Goal: Task Accomplishment & Management: Complete application form

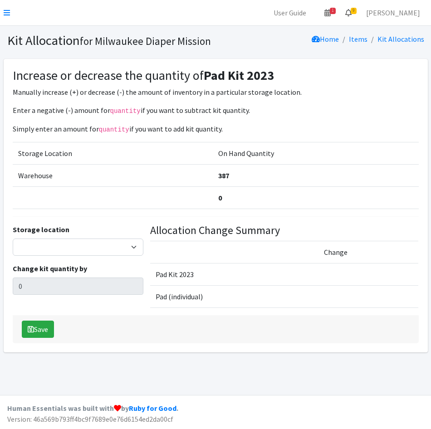
click at [359, 10] on link "9" at bounding box center [348, 13] width 21 height 18
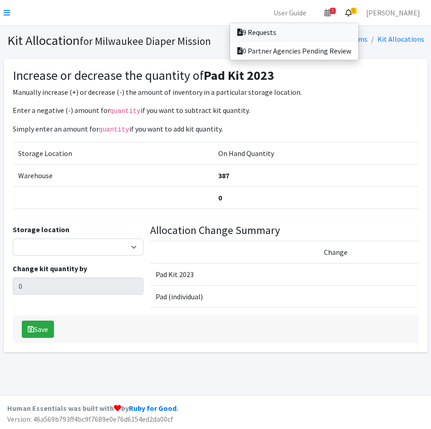
click at [358, 35] on link "9 Requests" at bounding box center [294, 32] width 128 height 18
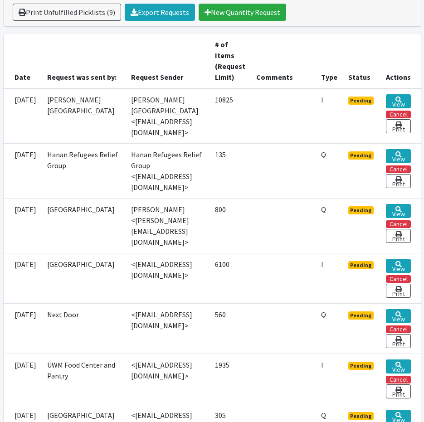
scroll to position [272, 0]
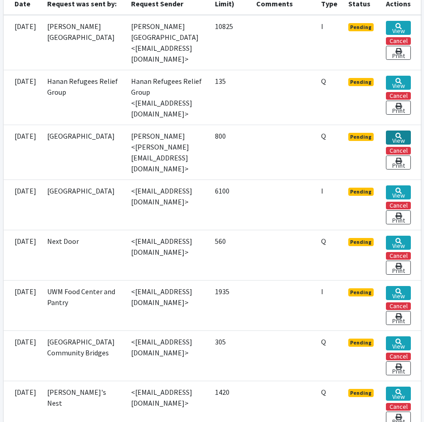
click at [411, 131] on link "View" at bounding box center [398, 138] width 25 height 14
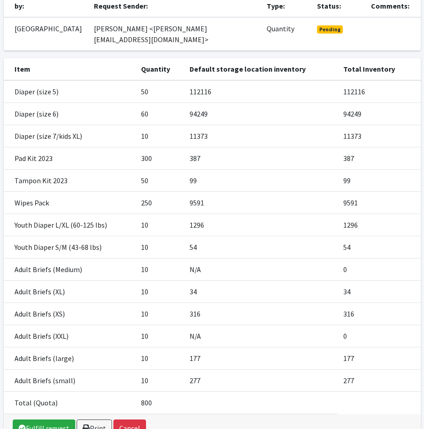
scroll to position [161, 0]
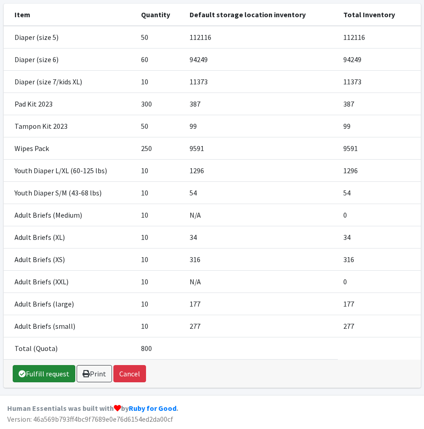
click at [37, 374] on link "Fulfill request" at bounding box center [44, 373] width 63 height 17
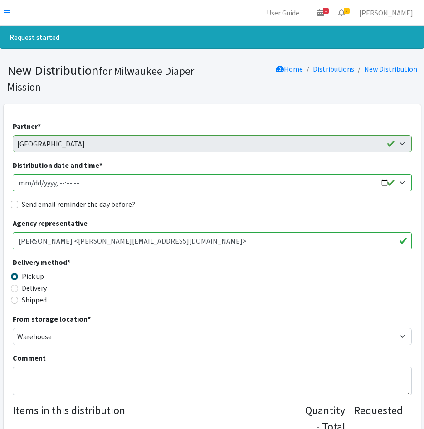
click at [29, 184] on input "Distribution date and time *" at bounding box center [212, 182] width 399 height 17
click at [57, 181] on input "Distribution date and time *" at bounding box center [212, 182] width 399 height 17
type input "2025-08-22T12:00"
click at [66, 380] on textarea "Comment" at bounding box center [212, 381] width 399 height 28
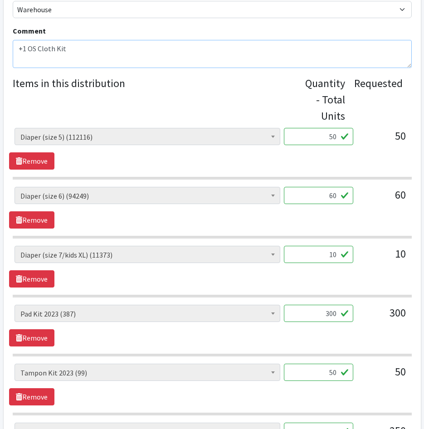
scroll to position [363, 0]
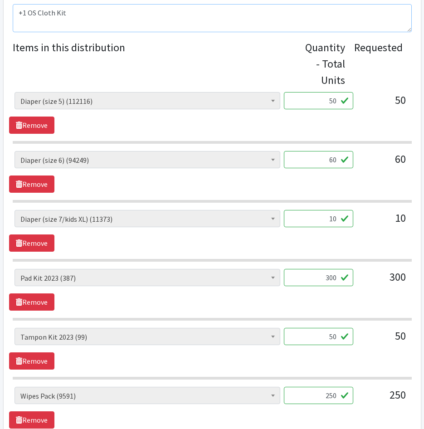
type textarea "+1 OS Cloth Kit"
click at [316, 98] on input "50" at bounding box center [318, 100] width 69 height 17
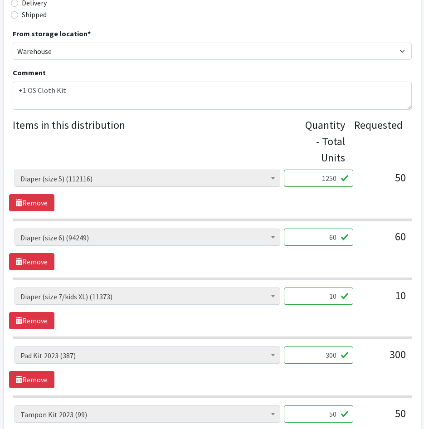
scroll to position [227, 0]
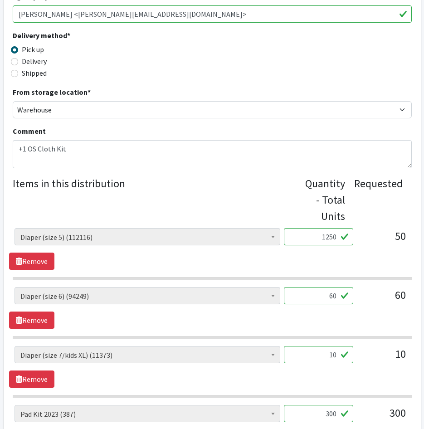
type input "1250"
drag, startPoint x: 322, startPoint y: 297, endPoint x: 436, endPoint y: 302, distance: 114.0
type input "1500"
drag, startPoint x: 322, startPoint y: 351, endPoint x: 451, endPoint y: 368, distance: 130.0
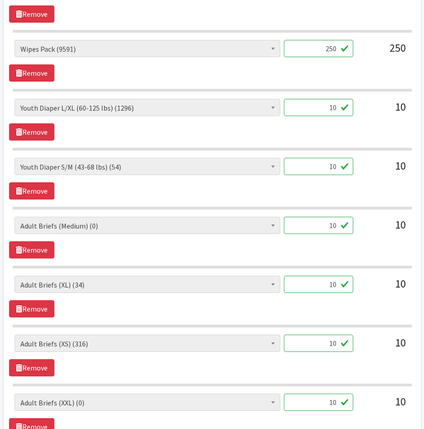
scroll to position [726, 0]
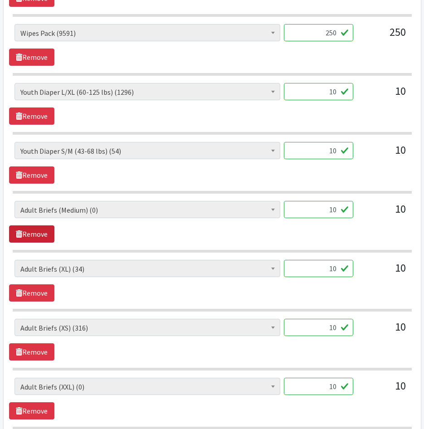
type input "250"
drag, startPoint x: 35, startPoint y: 229, endPoint x: 48, endPoint y: 228, distance: 12.7
click at [35, 229] on link "Remove" at bounding box center [31, 233] width 45 height 17
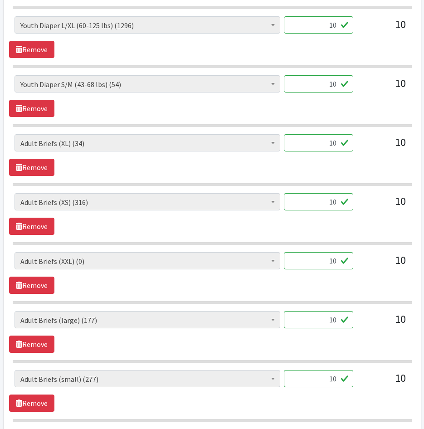
scroll to position [817, 0]
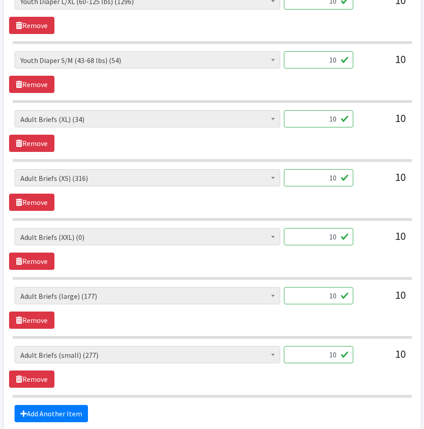
click at [339, 296] on input "10" at bounding box center [318, 295] width 69 height 17
type input "100"
drag, startPoint x: 328, startPoint y: 121, endPoint x: 351, endPoint y: 122, distance: 23.2
click at [351, 122] on input "10" at bounding box center [318, 118] width 69 height 17
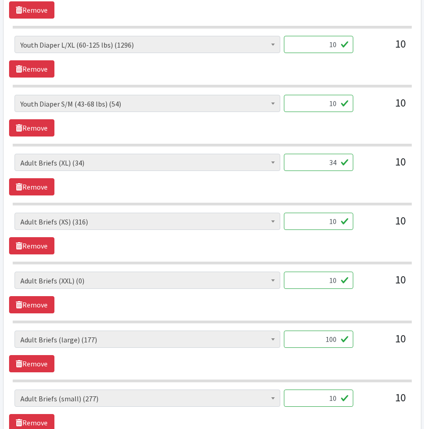
scroll to position [681, 0]
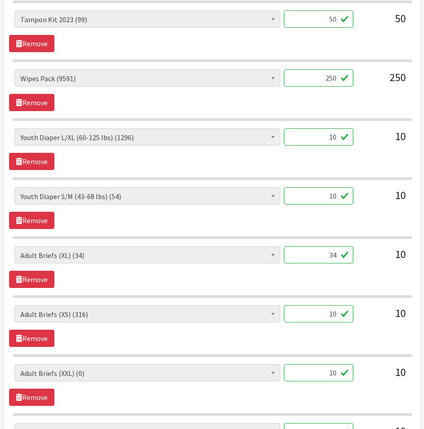
type input "34"
drag, startPoint x: 322, startPoint y: 198, endPoint x: 362, endPoint y: 204, distance: 39.8
click at [362, 204] on div "AIO's (Newborn) (26) AIO's (Sized) (58) Adult Briefs (Medium) (0) Adult Briefs …" at bounding box center [212, 199] width 395 height 24
type input "30"
drag, startPoint x: 307, startPoint y: 145, endPoint x: 370, endPoint y: 146, distance: 63.1
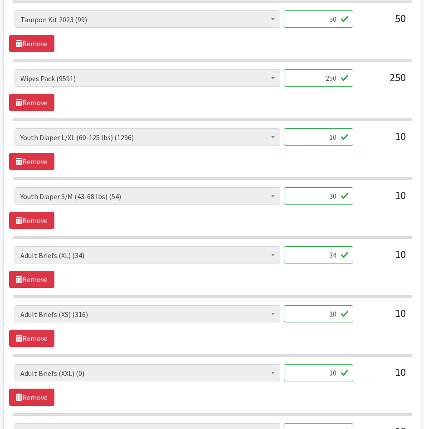
click at [370, 146] on div "AIO's (Newborn) (26) AIO's (Sized) (58) Adult Briefs (Medium) (0) Adult Briefs …" at bounding box center [212, 140] width 395 height 24
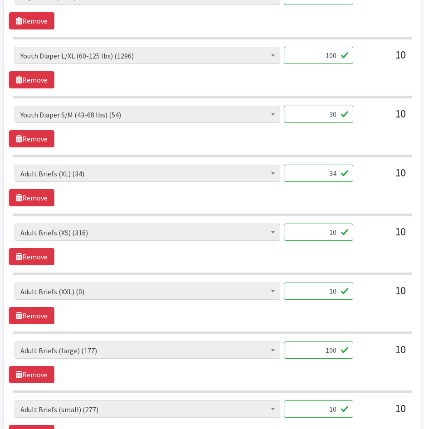
scroll to position [817, 0]
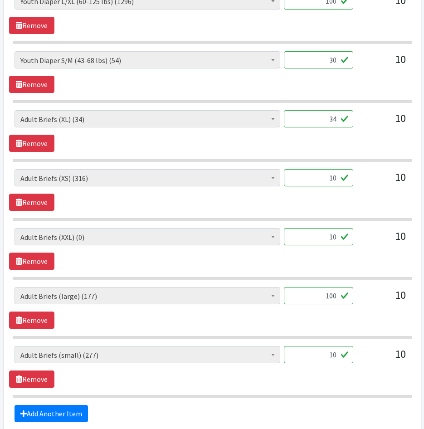
type input "100"
drag, startPoint x: 342, startPoint y: 181, endPoint x: 395, endPoint y: 181, distance: 53.5
click at [395, 181] on div "AIO's (Newborn) (26) AIO's (Sized) (58) Adult Briefs (Medium) (0) Adult Briefs …" at bounding box center [212, 181] width 395 height 24
type input "100"
click at [42, 263] on link "Remove" at bounding box center [31, 261] width 45 height 17
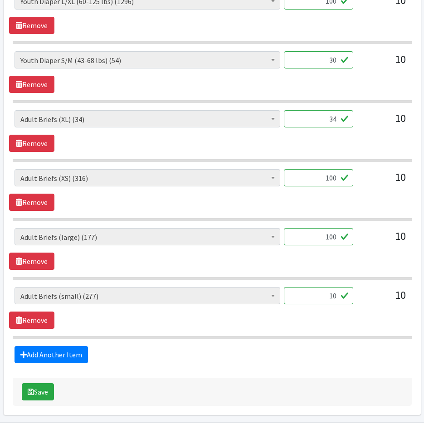
drag, startPoint x: 322, startPoint y: 295, endPoint x: 382, endPoint y: 302, distance: 61.1
click at [382, 302] on div "AIO's (Newborn) (26) AIO's (Sized) (58) Adult Briefs (Medium) (0) Adult Briefs …" at bounding box center [212, 299] width 395 height 24
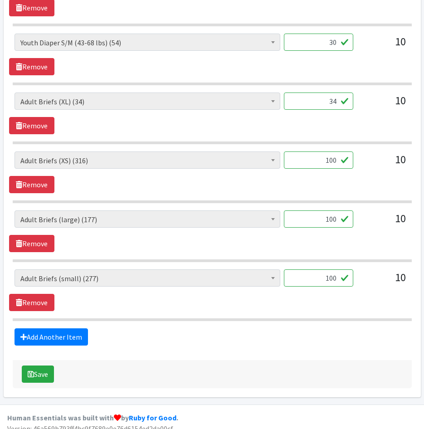
scroll to position [844, 0]
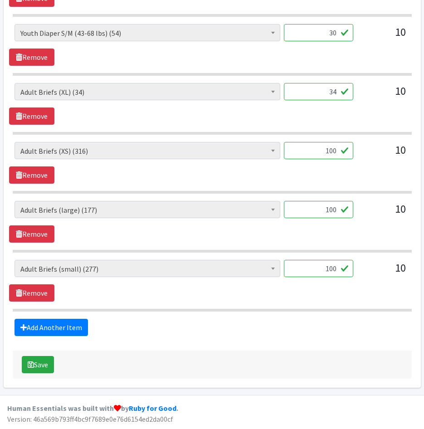
type input "100"
click at [303, 355] on div "Save" at bounding box center [212, 365] width 399 height 28
click at [49, 364] on button "Save" at bounding box center [38, 364] width 32 height 17
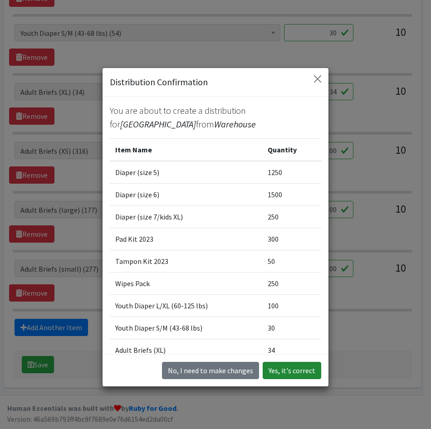
click at [274, 372] on button "Yes, it's correct" at bounding box center [292, 370] width 59 height 17
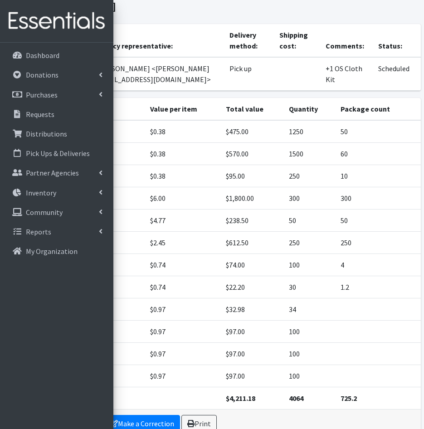
scroll to position [130, 0]
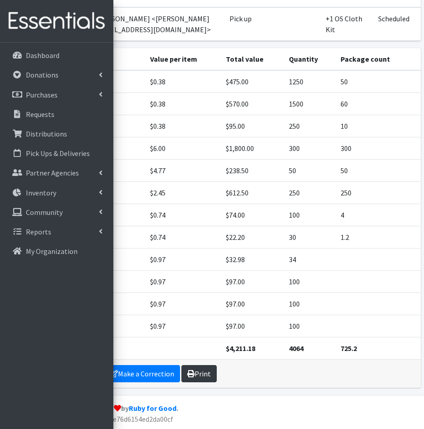
click at [194, 373] on link "Print" at bounding box center [198, 373] width 35 height 17
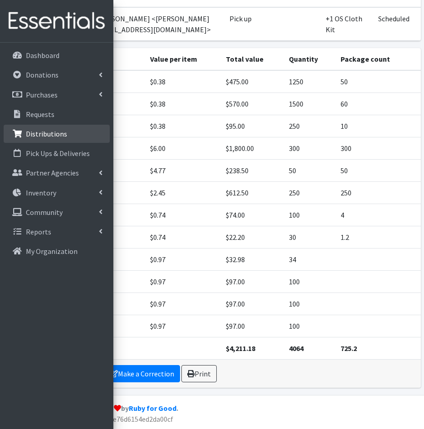
click at [65, 131] on link "Distributions" at bounding box center [57, 134] width 106 height 18
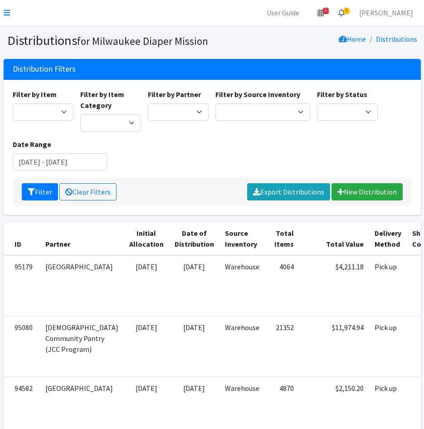
click at [350, 11] on span "8" at bounding box center [347, 11] width 6 height 6
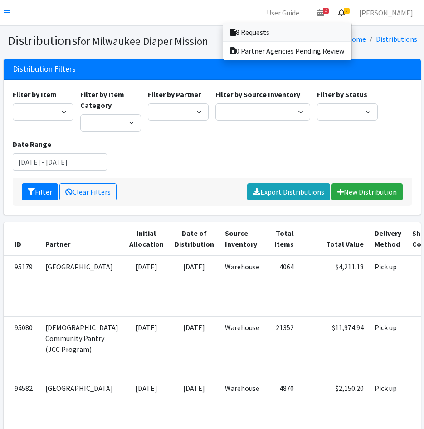
click at [352, 36] on link "8 Requests" at bounding box center [287, 32] width 128 height 18
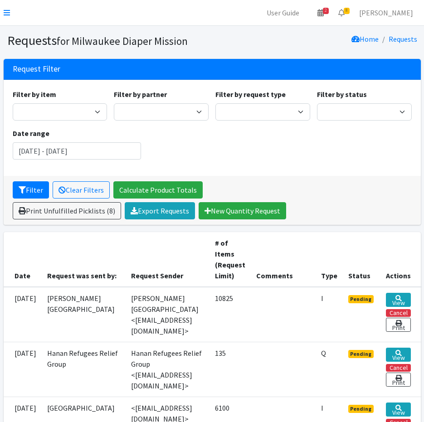
click at [2, 10] on nav "User Guide 2 2 Pick-ups remaining this week View Calendar 8 8 Requests 0 Partne…" at bounding box center [212, 13] width 424 height 26
click at [5, 8] on link at bounding box center [7, 12] width 6 height 11
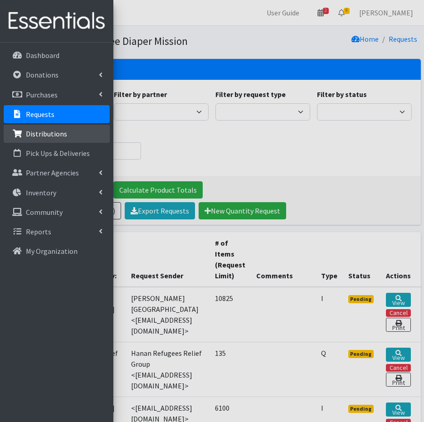
click at [59, 137] on p "Distributions" at bounding box center [46, 133] width 41 height 9
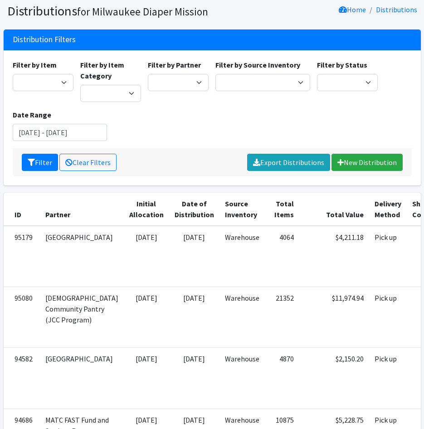
scroll to position [45, 0]
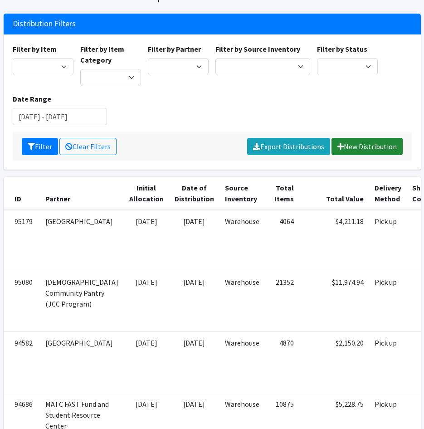
click at [350, 151] on link "New Distribution" at bounding box center [367, 146] width 71 height 17
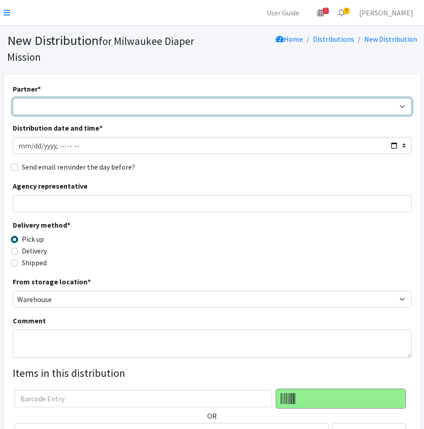
drag, startPoint x: 29, startPoint y: 108, endPoint x: 33, endPoint y: 111, distance: 4.9
click at [29, 108] on select "[GEOGRAPHIC_DATA] BOMB Doulas Camp Reunite Cathedral Center, Inc [DEMOGRAPHIC_D…" at bounding box center [212, 106] width 399 height 17
select select "7437"
click at [13, 98] on select "[GEOGRAPHIC_DATA] BOMB Doulas Camp Reunite Cathedral Center, Inc [DEMOGRAPHIC_D…" at bounding box center [212, 106] width 399 height 17
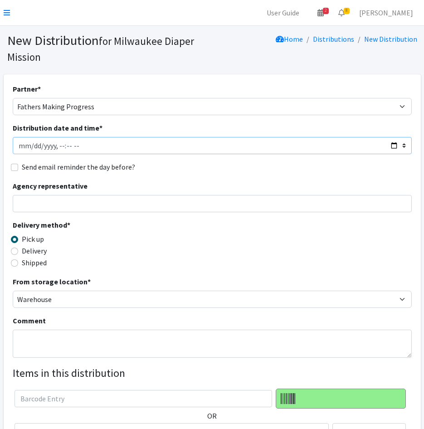
click at [32, 147] on input "Distribution date and time *" at bounding box center [212, 145] width 399 height 17
click at [53, 143] on input "Distribution date and time *" at bounding box center [212, 145] width 399 height 17
click at [57, 146] on input "Distribution date and time *" at bounding box center [212, 145] width 399 height 17
type input "2025-08-22T10:30"
click at [12, 167] on input "Send email reminder the day before?" at bounding box center [14, 167] width 7 height 7
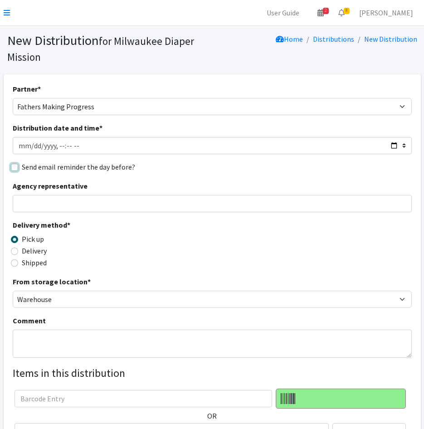
checkbox input "true"
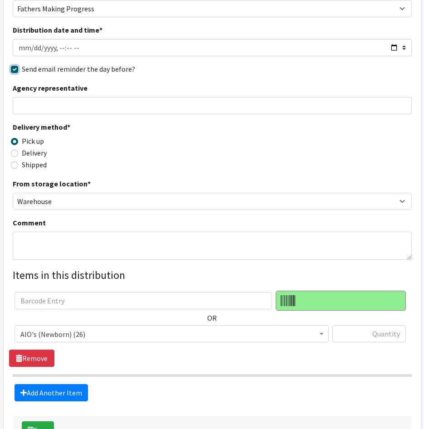
scroll to position [163, 0]
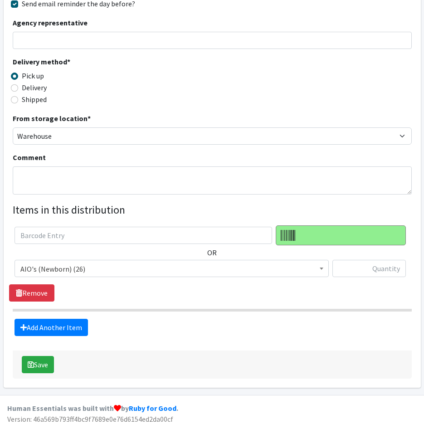
click at [197, 309] on hr at bounding box center [212, 310] width 399 height 3
click at [186, 269] on span "AIO's (Newborn) (26)" at bounding box center [171, 269] width 303 height 13
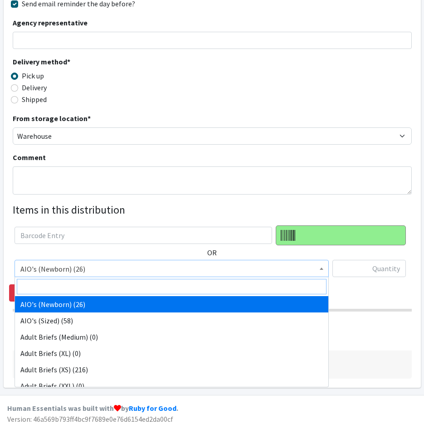
click at [184, 282] on input "search" at bounding box center [172, 286] width 310 height 15
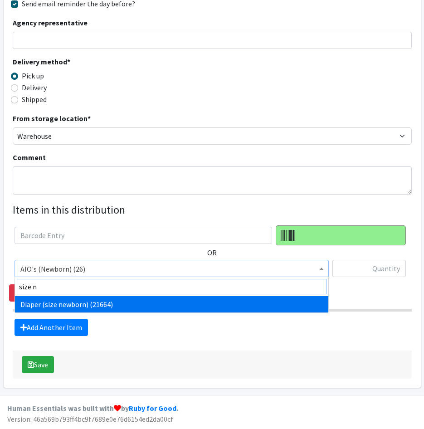
type input "size n"
select select "4633"
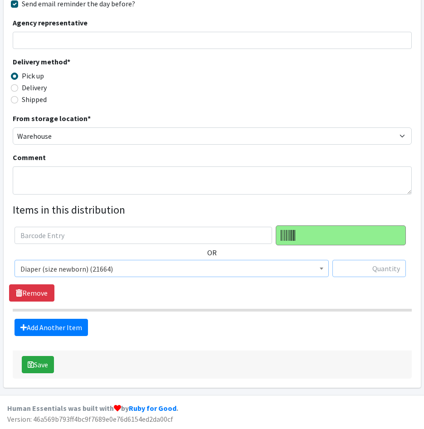
click at [399, 265] on input "text" at bounding box center [369, 268] width 73 height 17
type input "700"
click at [57, 323] on link "Add Another Item" at bounding box center [51, 327] width 73 height 17
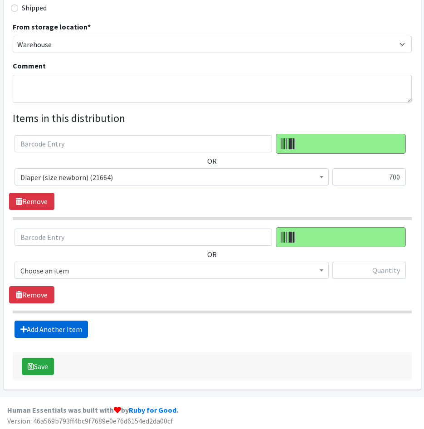
scroll to position [257, 0]
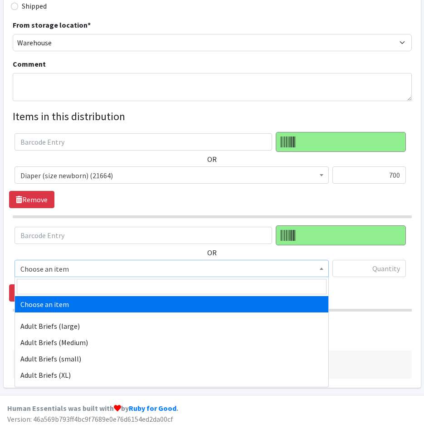
drag, startPoint x: 113, startPoint y: 272, endPoint x: 112, endPoint y: 282, distance: 10.5
click at [113, 272] on span "Choose an item" at bounding box center [171, 269] width 303 height 13
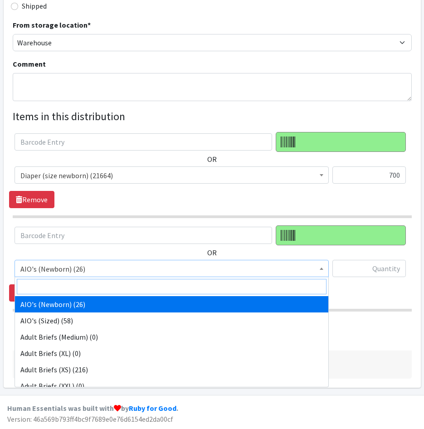
click at [111, 286] on input "search" at bounding box center [172, 286] width 310 height 15
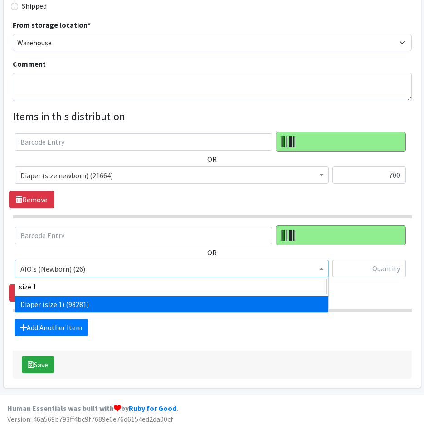
type input "size 1"
select select "4634"
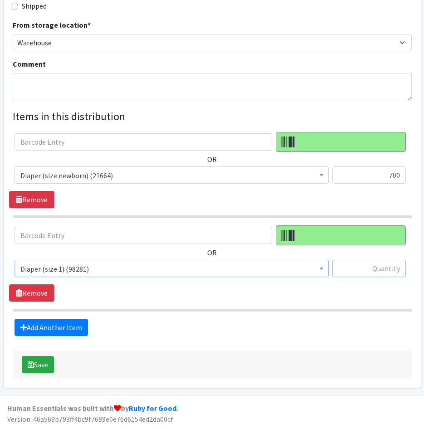
click at [392, 269] on input "text" at bounding box center [369, 268] width 73 height 17
type input "700"
click at [60, 333] on link "Add Another Item" at bounding box center [51, 327] width 73 height 17
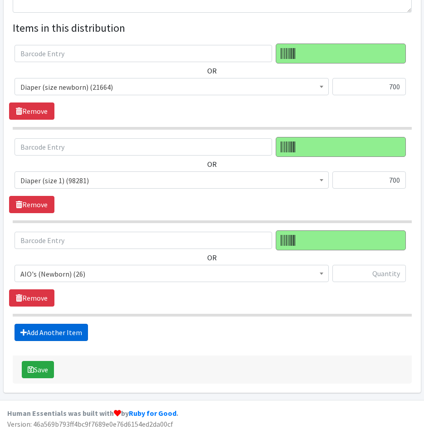
scroll to position [350, 0]
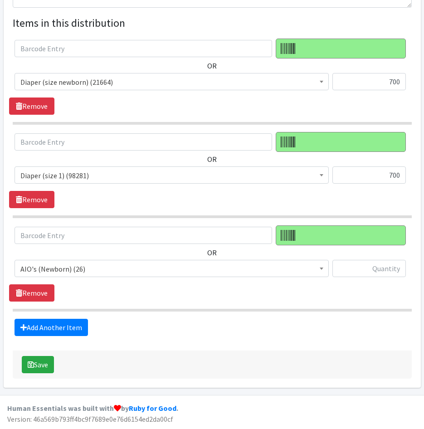
click at [116, 270] on span "AIO's (Newborn) (26)" at bounding box center [171, 269] width 303 height 13
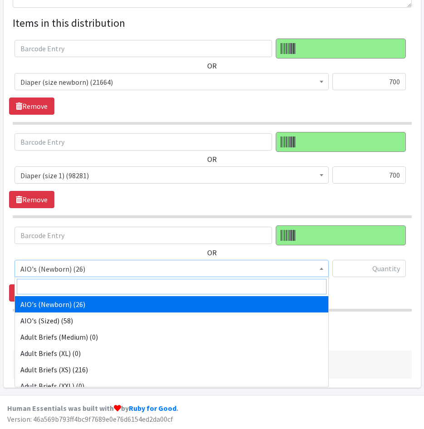
click at [113, 289] on input "search" at bounding box center [172, 286] width 310 height 15
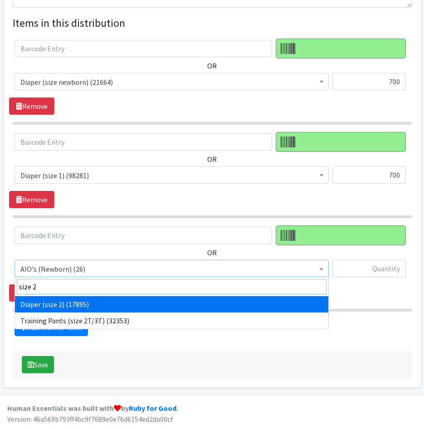
type input "size 2"
select select "4635"
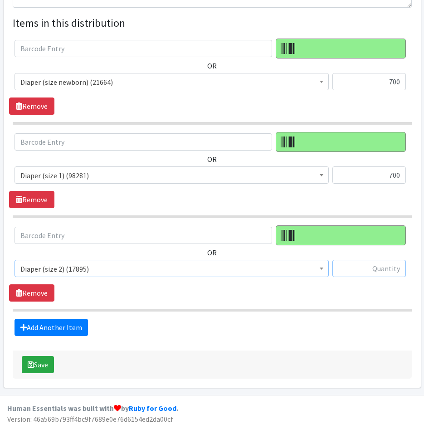
click at [374, 270] on input "text" at bounding box center [369, 268] width 73 height 17
type input "700"
click at [76, 326] on link "Add Another Item" at bounding box center [51, 327] width 73 height 17
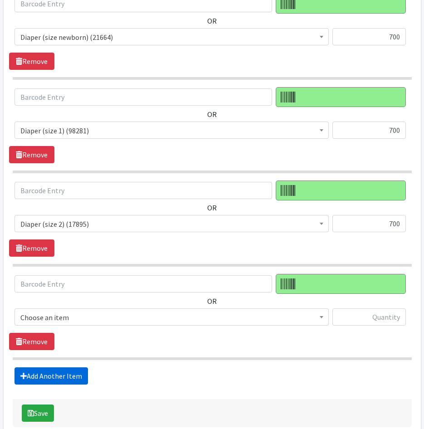
scroll to position [444, 0]
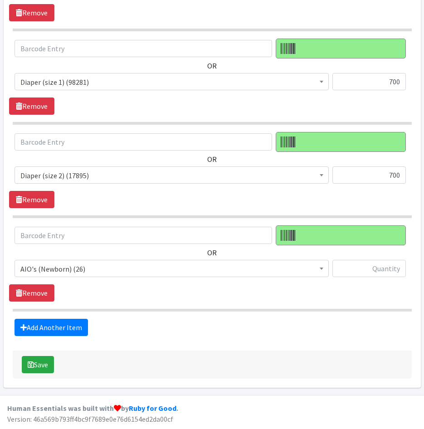
click at [108, 274] on span "AIO's (Newborn) (26)" at bounding box center [171, 269] width 303 height 13
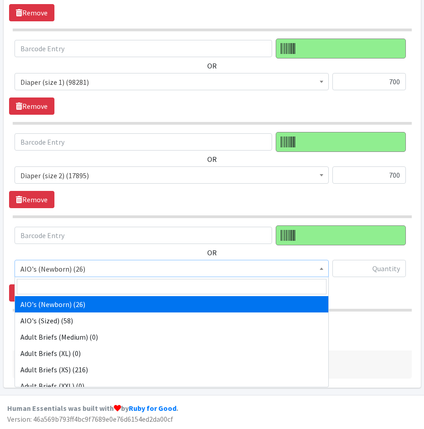
click at [121, 288] on input "search" at bounding box center [172, 286] width 310 height 15
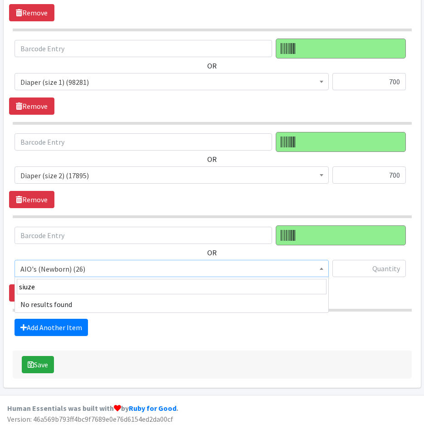
scroll to position [358, 0]
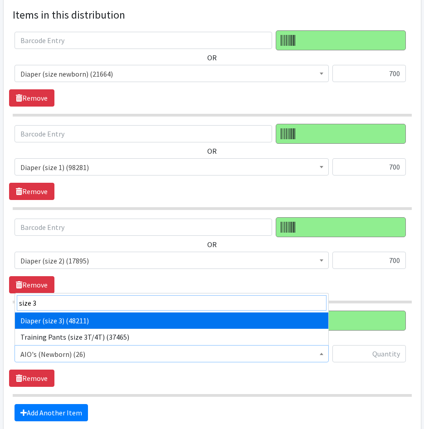
type input "size 3"
select select "4644"
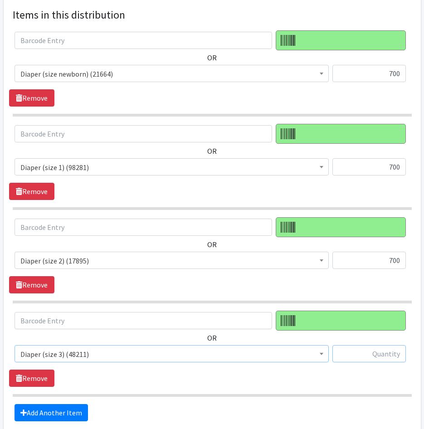
click at [380, 353] on input "text" at bounding box center [369, 353] width 73 height 17
type input "700"
click at [74, 406] on link "Add Another Item" at bounding box center [51, 412] width 73 height 17
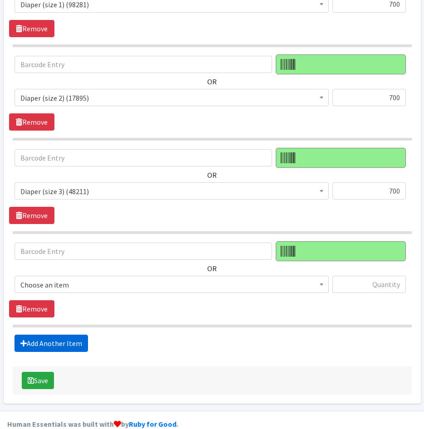
scroll to position [537, 0]
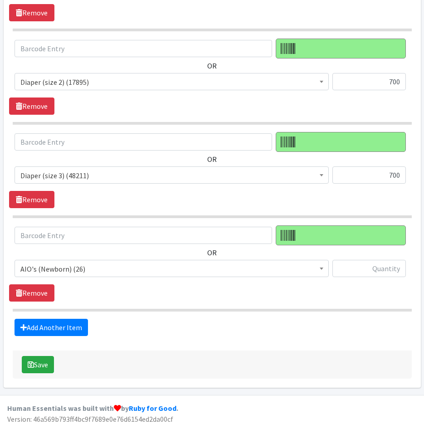
click at [119, 269] on span "AIO's (Newborn) (26)" at bounding box center [171, 269] width 303 height 13
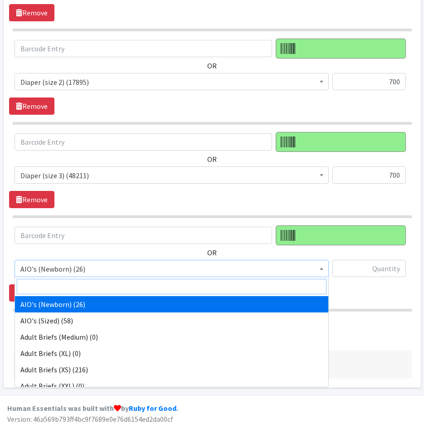
click at [120, 284] on input "search" at bounding box center [172, 286] width 310 height 15
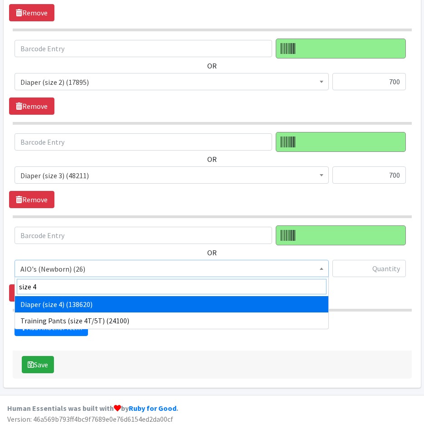
type input "size 4"
select select "4645"
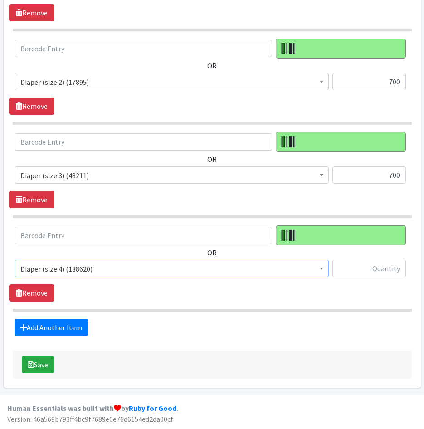
click at [346, 295] on div "OR AIO's (Newborn) (26) AIO's (Sized) (58) Adult Briefs (Medium) (0) Adult Brie…" at bounding box center [212, 263] width 406 height 76
click at [369, 266] on input "text" at bounding box center [369, 268] width 73 height 17
type input "700"
click at [45, 321] on link "Add Another Item" at bounding box center [51, 327] width 73 height 17
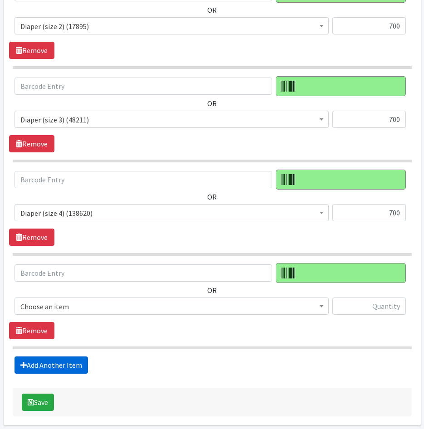
scroll to position [631, 0]
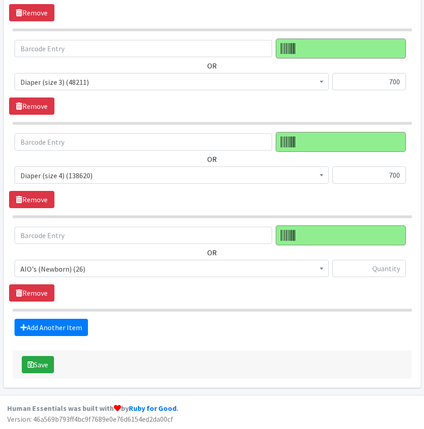
click at [103, 273] on span "AIO's (Newborn) (26)" at bounding box center [171, 269] width 303 height 13
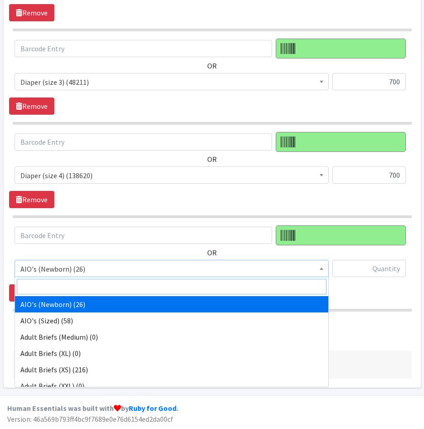
click at [104, 292] on input "search" at bounding box center [172, 286] width 310 height 15
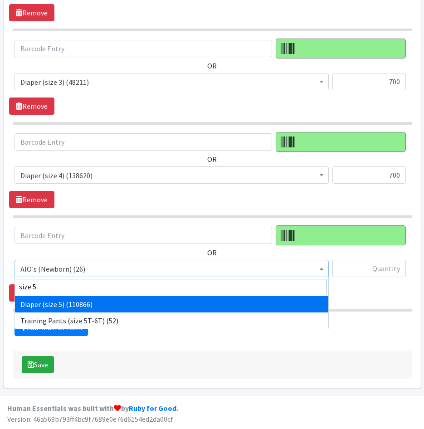
type input "size 5"
select select "4646"
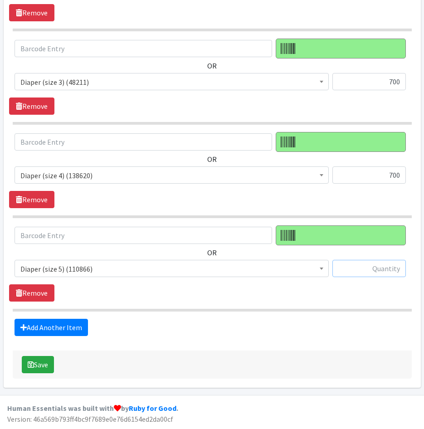
click at [364, 268] on input "text" at bounding box center [369, 268] width 73 height 17
type input "750"
click at [65, 326] on link "Add Another Item" at bounding box center [51, 327] width 73 height 17
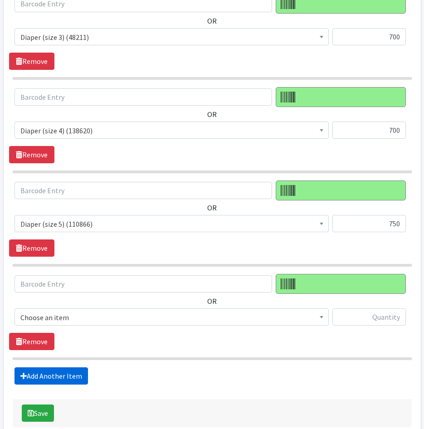
scroll to position [724, 0]
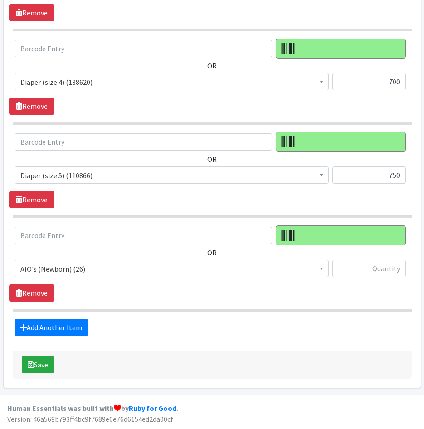
click at [102, 268] on span "AIO's (Newborn) (26)" at bounding box center [171, 269] width 303 height 13
click at [100, 275] on span "AIO's (Newborn) (26)" at bounding box center [171, 269] width 303 height 13
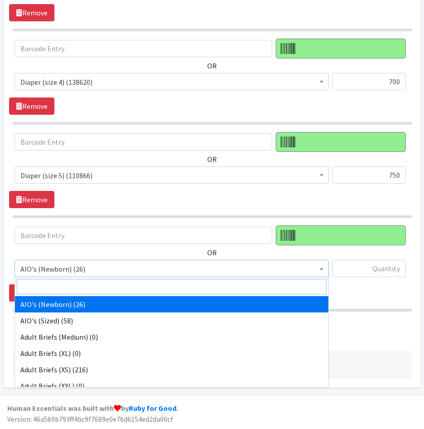
click at [100, 281] on input "search" at bounding box center [172, 286] width 310 height 15
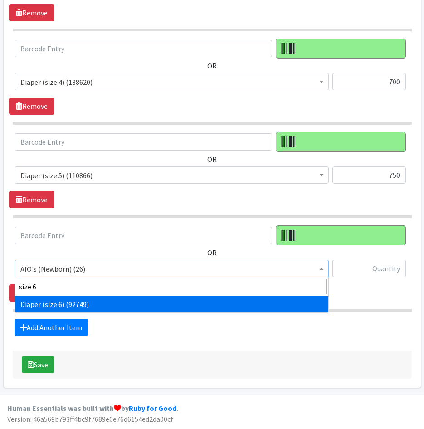
type input "size 6"
drag, startPoint x: 125, startPoint y: 297, endPoint x: 125, endPoint y: 302, distance: 5.0
select select "4649"
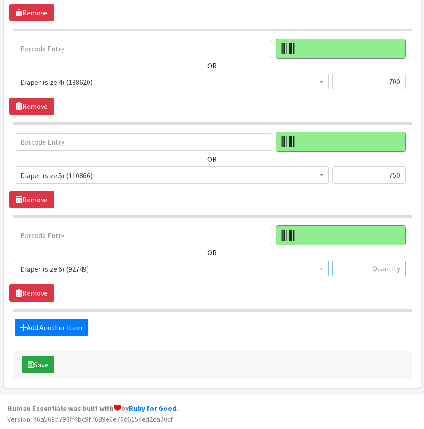
click at [339, 271] on input "text" at bounding box center [369, 268] width 73 height 17
type input "750"
click at [77, 333] on link "Add Another Item" at bounding box center [51, 327] width 73 height 17
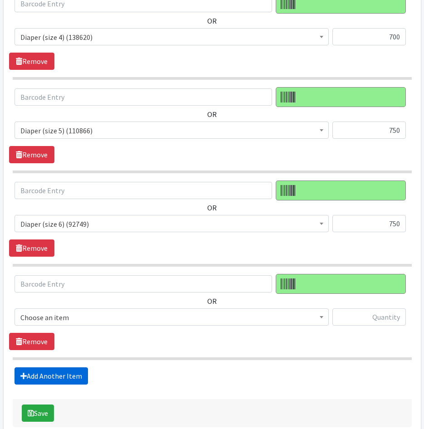
scroll to position [818, 0]
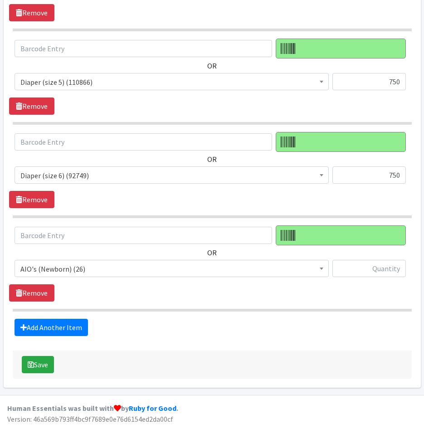
click at [108, 271] on span "AIO's (Newborn) (26)" at bounding box center [171, 269] width 303 height 13
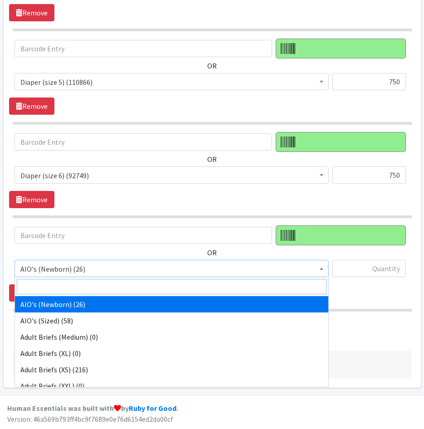
click at [106, 284] on input "search" at bounding box center [172, 286] width 310 height 15
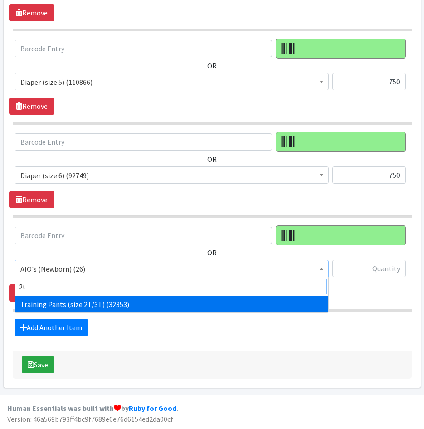
type input "2t"
drag, startPoint x: 109, startPoint y: 301, endPoint x: 279, endPoint y: 283, distance: 171.6
select select "5865"
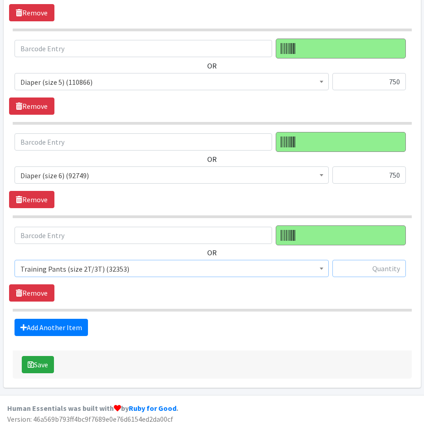
click at [360, 269] on input "text" at bounding box center [369, 268] width 73 height 17
drag, startPoint x: 387, startPoint y: 269, endPoint x: 480, endPoint y: 271, distance: 92.6
type input "500"
click at [72, 325] on link "Add Another Item" at bounding box center [51, 327] width 73 height 17
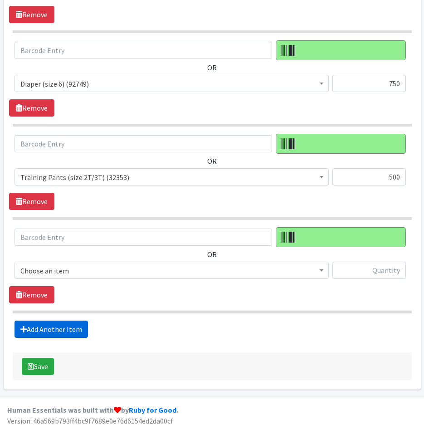
scroll to position [911, 0]
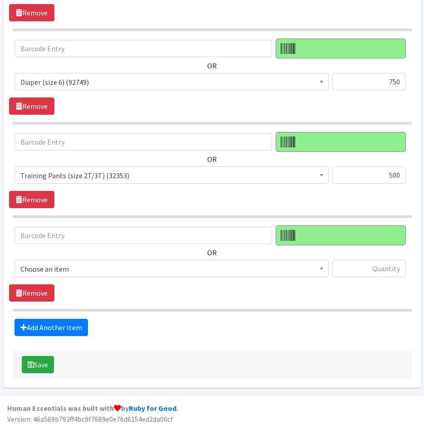
click at [137, 265] on span "Choose an item" at bounding box center [171, 269] width 303 height 13
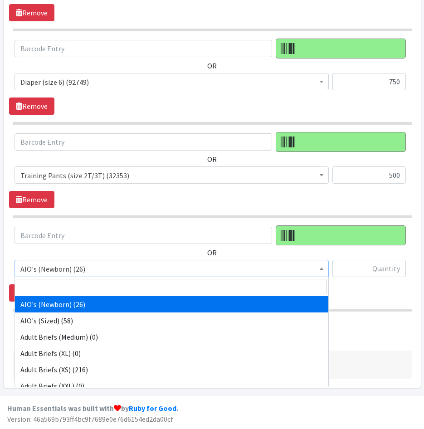
click at [133, 293] on input "search" at bounding box center [172, 286] width 310 height 15
click at [134, 290] on input "search" at bounding box center [172, 286] width 310 height 15
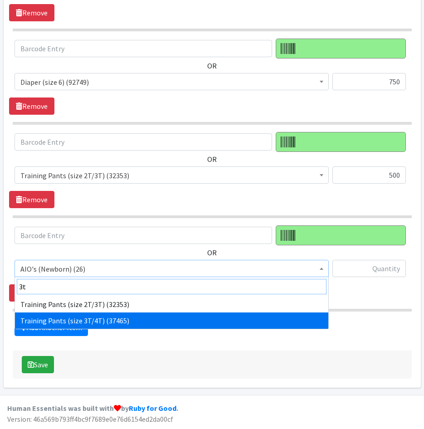
type input "3t"
select select "5866"
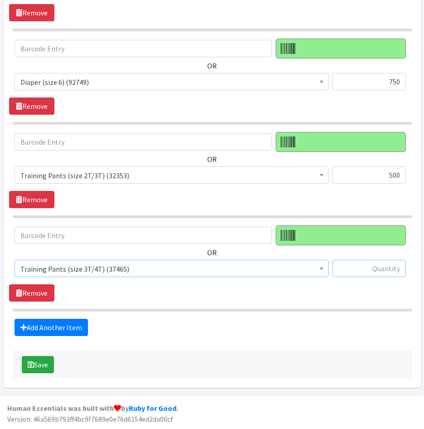
click at [356, 272] on input "text" at bounding box center [369, 268] width 73 height 17
type input "500"
click at [47, 330] on link "Add Another Item" at bounding box center [51, 327] width 73 height 17
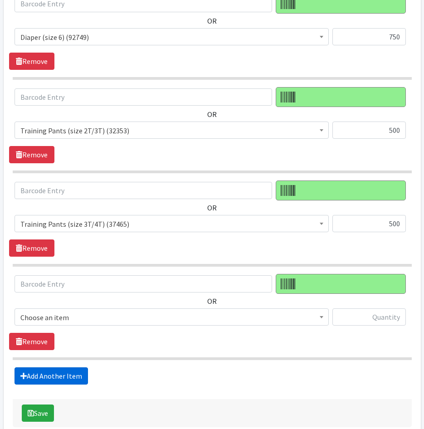
scroll to position [1004, 0]
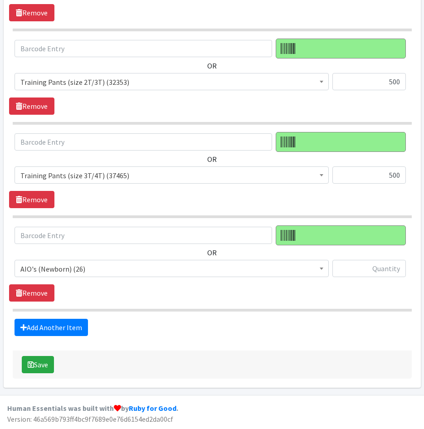
click at [100, 271] on span "AIO's (Newborn) (26)" at bounding box center [171, 269] width 303 height 13
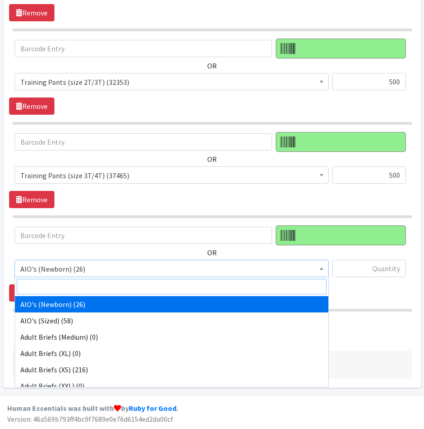
click at [101, 286] on input "search" at bounding box center [172, 286] width 310 height 15
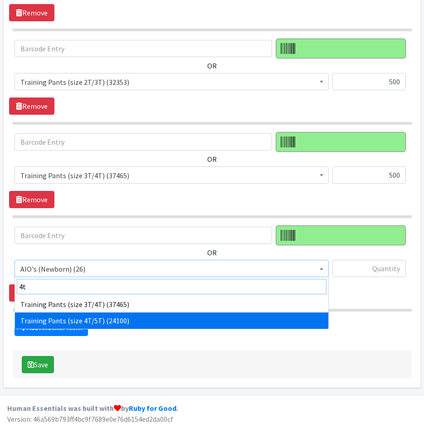
type input "4t"
select select "5867"
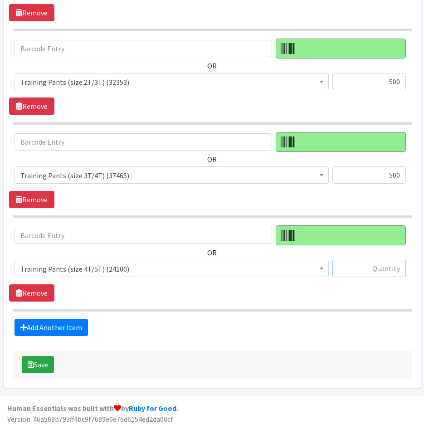
drag, startPoint x: 373, startPoint y: 274, endPoint x: 364, endPoint y: 265, distance: 12.8
click at [373, 274] on input "text" at bounding box center [369, 268] width 73 height 17
type input "500"
click at [65, 323] on link "Add Another Item" at bounding box center [51, 327] width 73 height 17
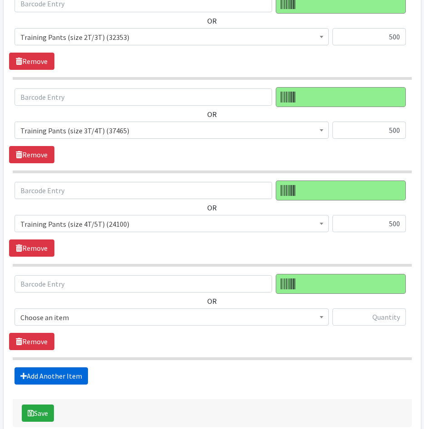
scroll to position [1098, 0]
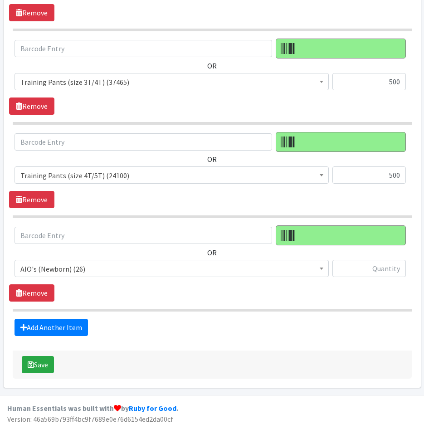
drag, startPoint x: 215, startPoint y: 267, endPoint x: 189, endPoint y: 276, distance: 27.8
click at [215, 267] on span "AIO's (Newborn) (26)" at bounding box center [171, 269] width 303 height 13
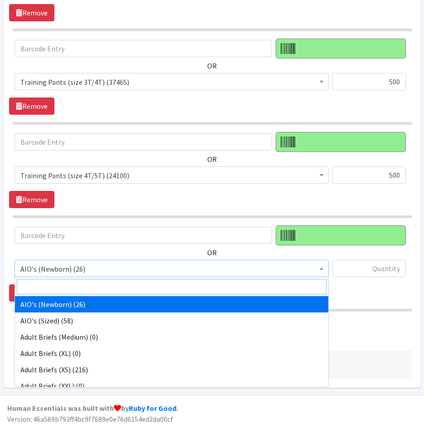
click at [109, 291] on input "search" at bounding box center [172, 286] width 310 height 15
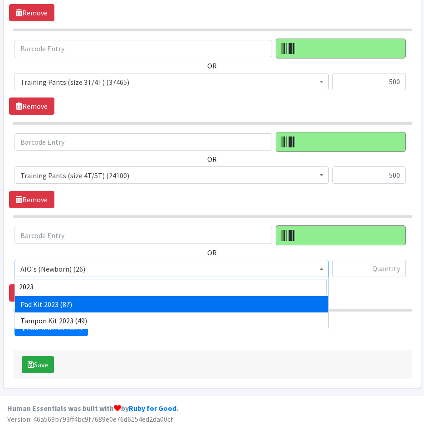
type input "2023"
select select "12686"
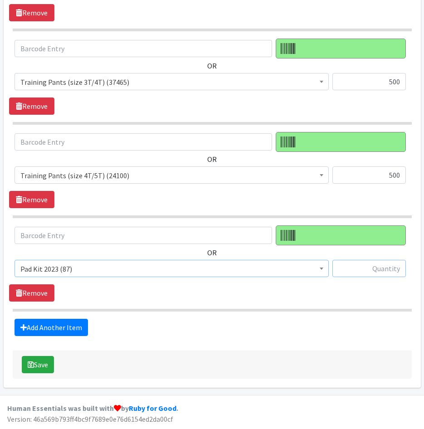
click at [364, 275] on input "text" at bounding box center [369, 268] width 73 height 17
type input "40"
drag, startPoint x: 59, startPoint y: 325, endPoint x: 70, endPoint y: 314, distance: 15.4
click at [59, 325] on link "Add Another Item" at bounding box center [51, 327] width 73 height 17
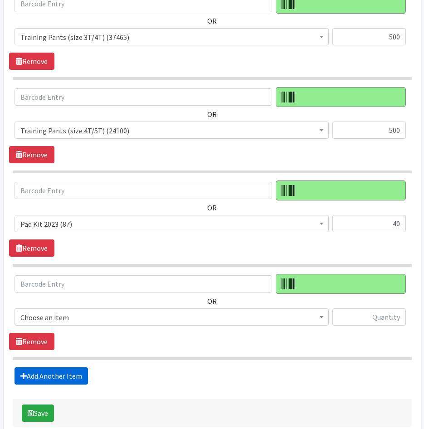
scroll to position [1191, 0]
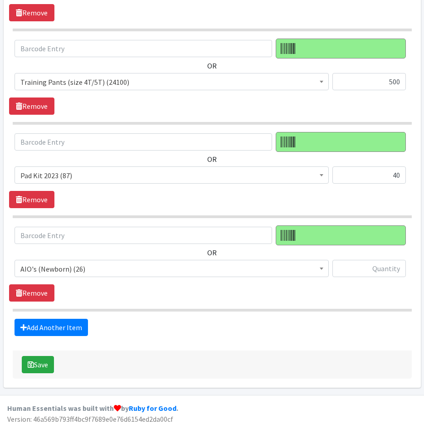
click at [88, 269] on span "AIO's (Newborn) (26)" at bounding box center [171, 269] width 303 height 13
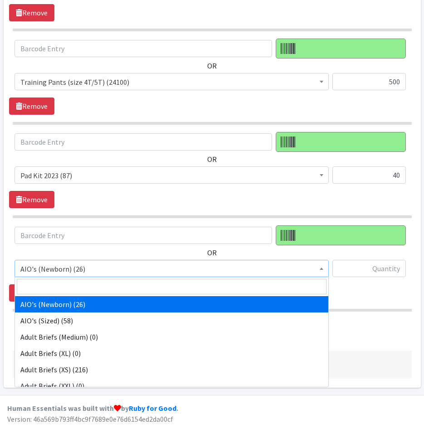
click at [88, 279] on span at bounding box center [171, 286] width 313 height 19
click at [86, 284] on input "search" at bounding box center [172, 286] width 310 height 15
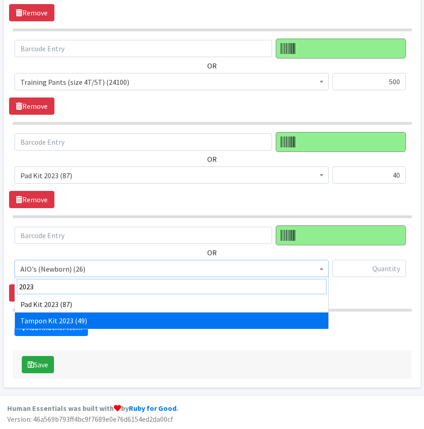
type input "2023"
select select "12643"
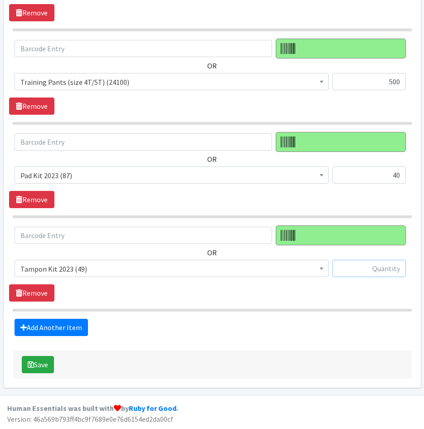
click at [368, 268] on input "text" at bounding box center [369, 268] width 73 height 17
type input "40"
click at [35, 332] on link "Add Another Item" at bounding box center [51, 327] width 73 height 17
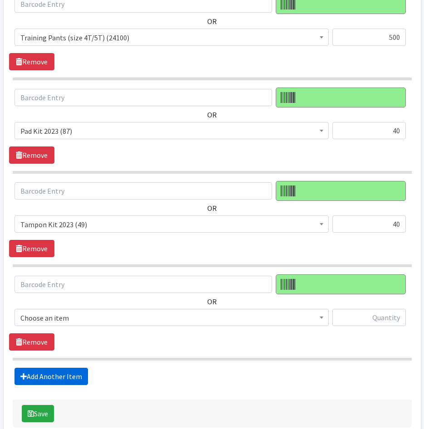
scroll to position [1285, 0]
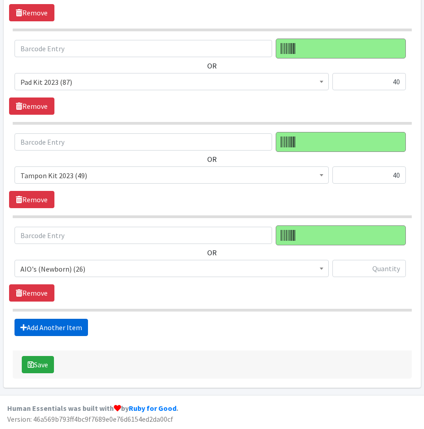
drag, startPoint x: 67, startPoint y: 326, endPoint x: 86, endPoint y: 309, distance: 25.4
click at [67, 326] on link "Add Another Item" at bounding box center [51, 327] width 73 height 17
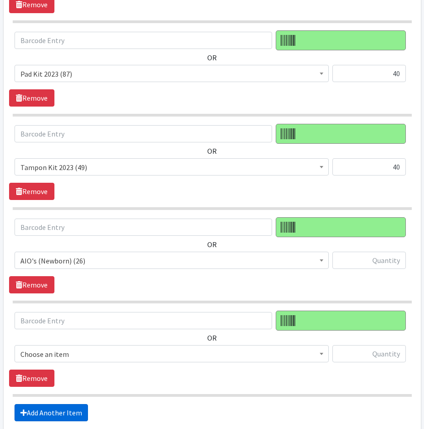
scroll to position [1378, 0]
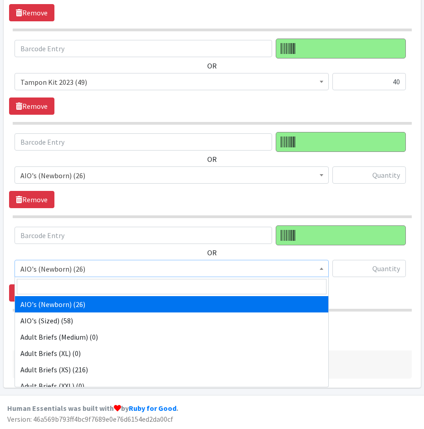
click at [99, 272] on span "AIO's (Newborn) (26)" at bounding box center [171, 269] width 303 height 13
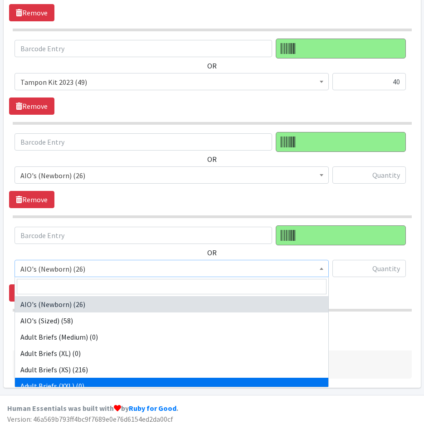
drag, startPoint x: 362, startPoint y: 348, endPoint x: 173, endPoint y: 344, distance: 189.2
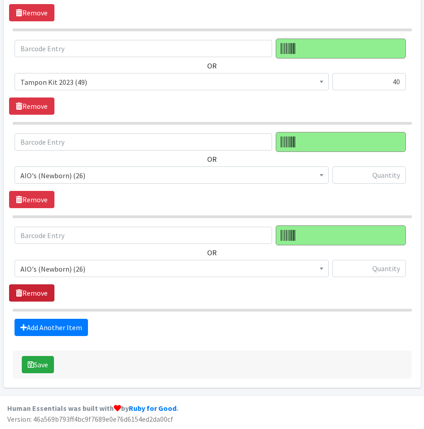
click at [31, 297] on link "Remove" at bounding box center [31, 292] width 45 height 17
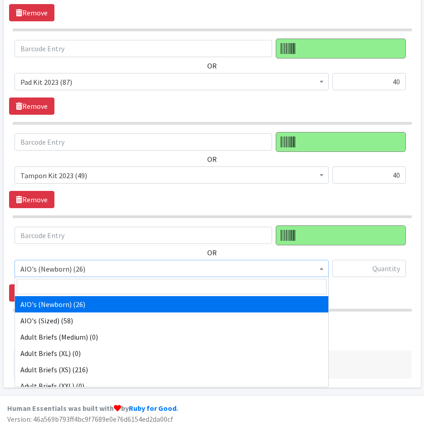
click at [106, 272] on span "AIO's (Newborn) (26)" at bounding box center [171, 269] width 303 height 13
click at [108, 286] on input "search" at bounding box center [172, 286] width 310 height 15
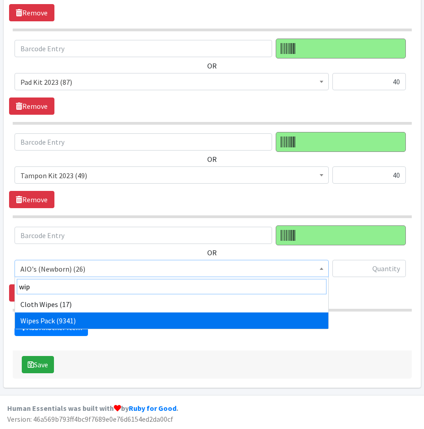
type input "wip"
select select "4665"
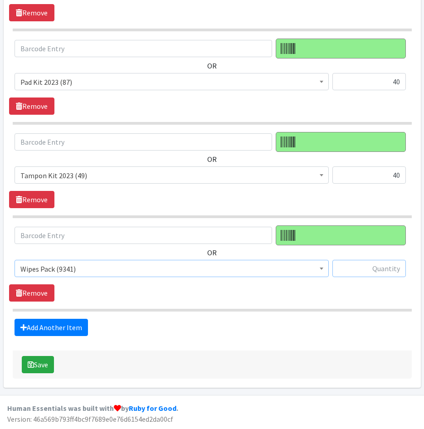
click at [364, 270] on input "text" at bounding box center [369, 268] width 73 height 17
type input "40"
click at [238, 351] on div "Save" at bounding box center [212, 365] width 399 height 28
click at [34, 370] on button "Save" at bounding box center [38, 364] width 32 height 17
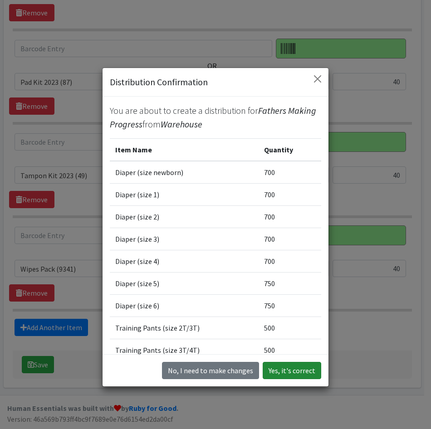
click at [271, 374] on button "Yes, it's correct" at bounding box center [292, 370] width 59 height 17
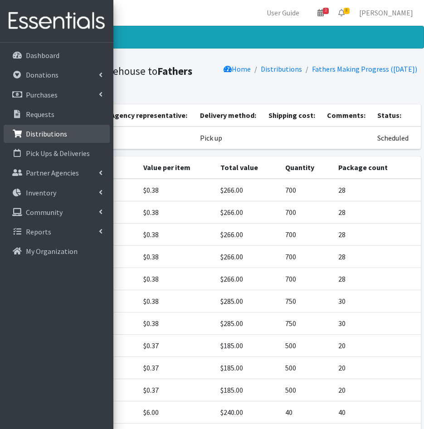
click at [63, 137] on p "Distributions" at bounding box center [46, 133] width 41 height 9
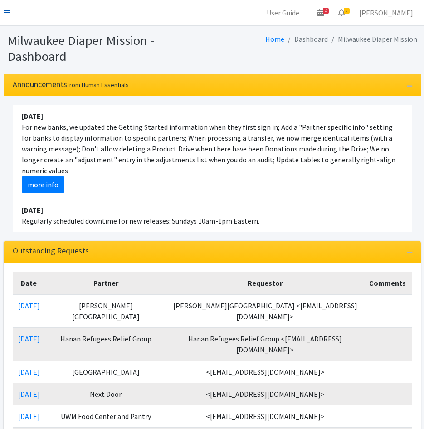
click at [6, 13] on icon at bounding box center [7, 12] width 6 height 7
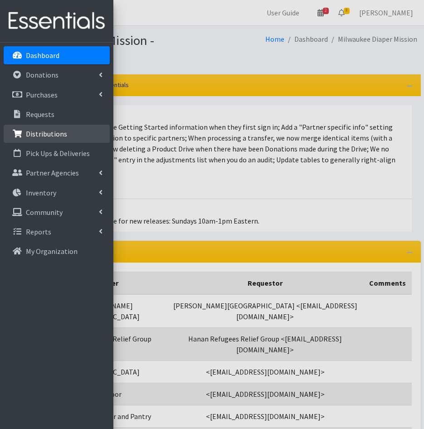
click at [51, 133] on p "Distributions" at bounding box center [46, 133] width 41 height 9
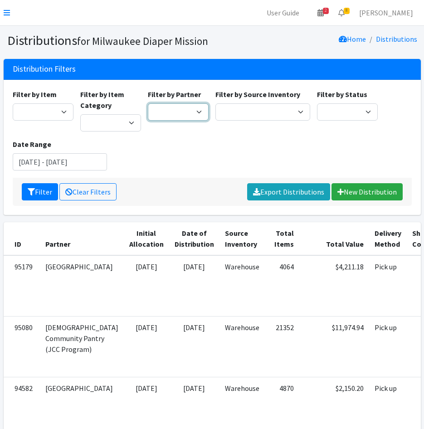
click at [190, 114] on select "[GEOGRAPHIC_DATA] BOMB Doulas Camp Reunite Cathedral Center, Inc [DEMOGRAPHIC_D…" at bounding box center [178, 111] width 61 height 17
select select "7437"
click at [148, 103] on select "[GEOGRAPHIC_DATA] BOMB Doulas Camp Reunite Cathedral Center, Inc [DEMOGRAPHIC_D…" at bounding box center [178, 111] width 61 height 17
click at [36, 180] on div "Filter Clear Filters Export Distributions New Distribution" at bounding box center [212, 192] width 399 height 28
click at [43, 186] on button "Filter" at bounding box center [40, 191] width 36 height 17
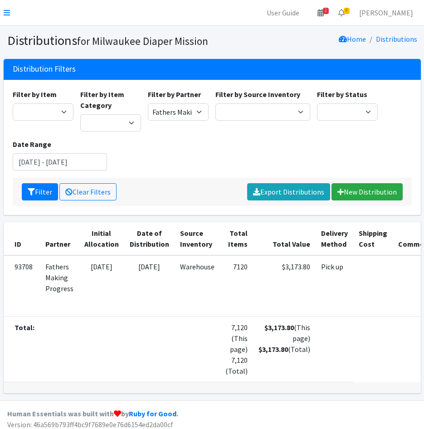
click at [286, 382] on td "$3,173.80 (This page) $3,173.80 (Total)" at bounding box center [284, 349] width 63 height 66
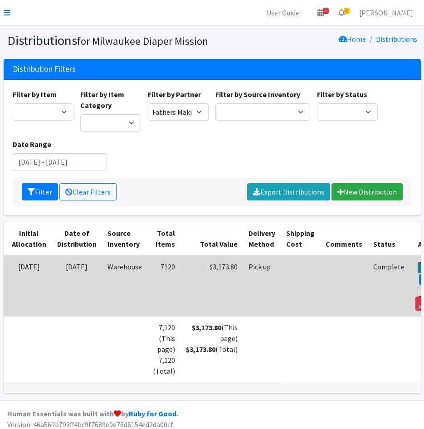
click at [418, 269] on link "View" at bounding box center [431, 267] width 26 height 11
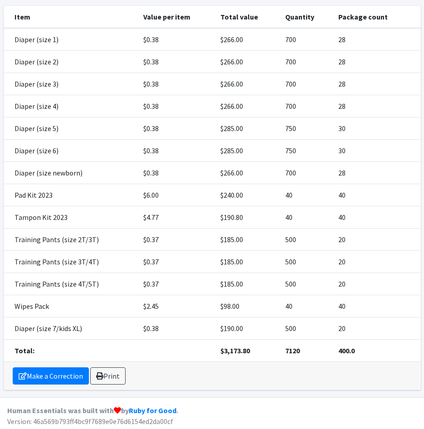
scroll to position [145, 0]
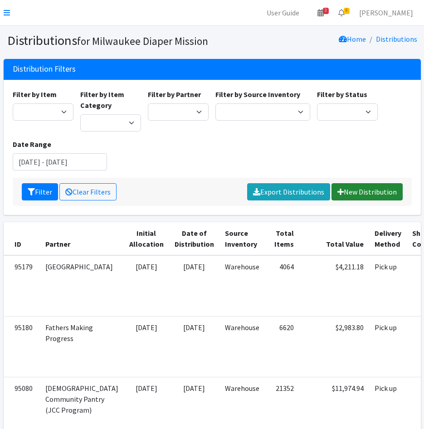
click at [370, 192] on link "New Distribution" at bounding box center [367, 191] width 71 height 17
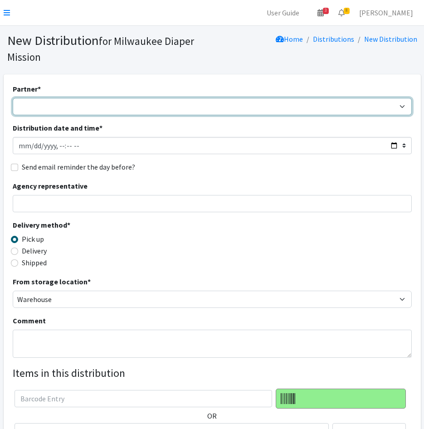
click at [32, 100] on select "[GEOGRAPHIC_DATA] BOMB Doulas Camp Reunite Cathedral Center, Inc [DEMOGRAPHIC_D…" at bounding box center [212, 106] width 399 height 17
select select "7420"
click at [13, 98] on select "[GEOGRAPHIC_DATA] BOMB Doulas Camp Reunite Cathedral Center, Inc [DEMOGRAPHIC_D…" at bounding box center [212, 106] width 399 height 17
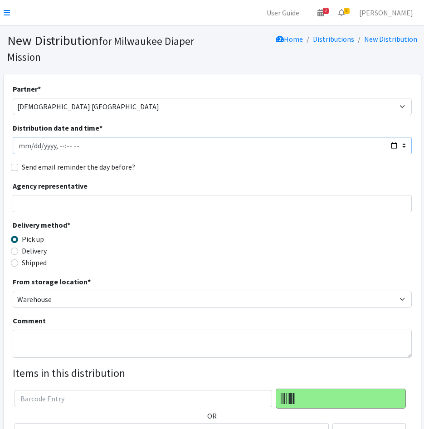
click at [29, 144] on input "Distribution date and time *" at bounding box center [212, 145] width 399 height 17
type input "[DATE]T23:59"
type input "[DATE]T13:30"
click at [13, 162] on div "Send email reminder the day before?" at bounding box center [212, 167] width 399 height 11
click at [13, 165] on input "Send email reminder the day before?" at bounding box center [14, 167] width 7 height 7
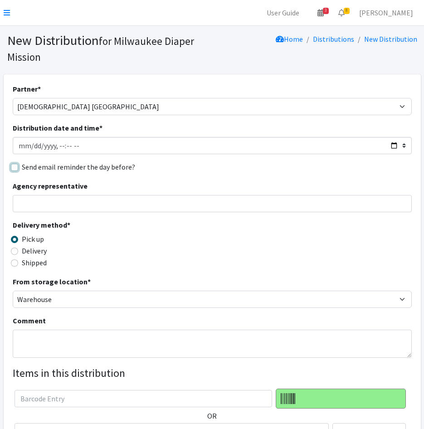
checkbox input "true"
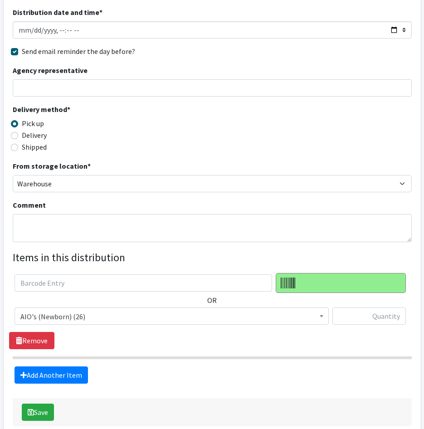
scroll to position [118, 0]
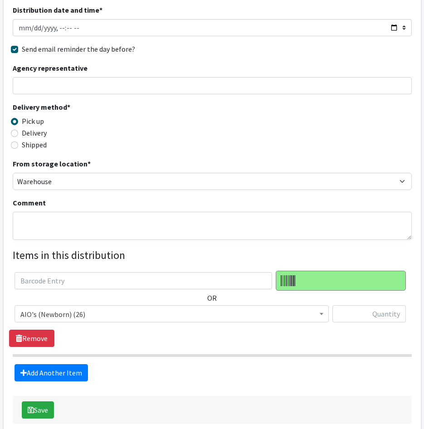
drag, startPoint x: 76, startPoint y: 316, endPoint x: 79, endPoint y: 325, distance: 10.0
click at [76, 316] on span "AIO's (Newborn) (26)" at bounding box center [171, 314] width 303 height 13
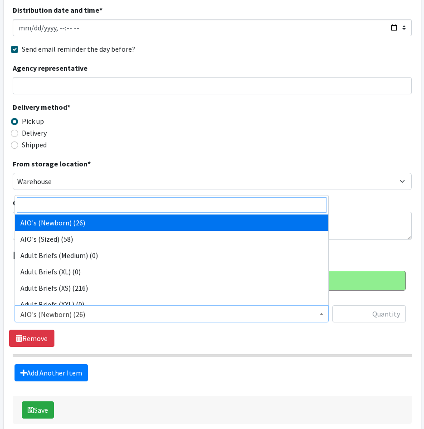
click at [98, 207] on input "search" at bounding box center [172, 204] width 310 height 15
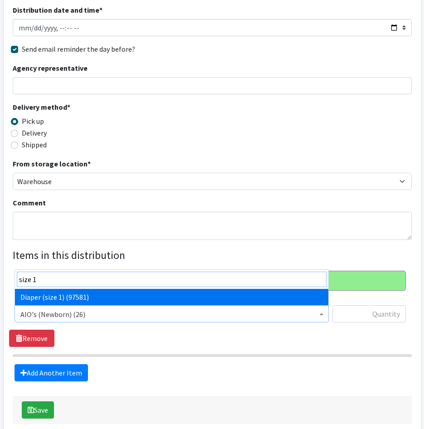
type input "size 1"
drag, startPoint x: 72, startPoint y: 300, endPoint x: 293, endPoint y: 307, distance: 221.0
select select "4634"
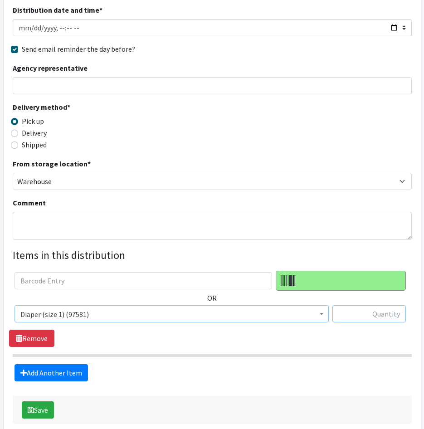
click at [358, 316] on input "text" at bounding box center [369, 313] width 73 height 17
type input "300"
click at [75, 374] on link "Add Another Item" at bounding box center [51, 372] width 73 height 17
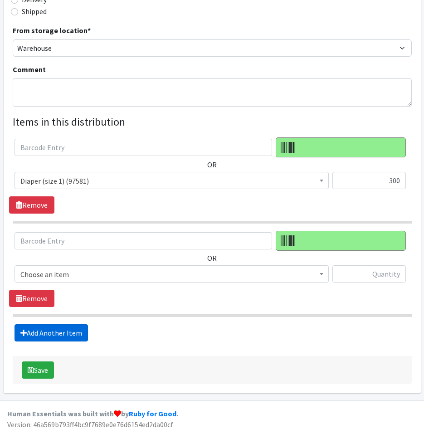
scroll to position [257, 0]
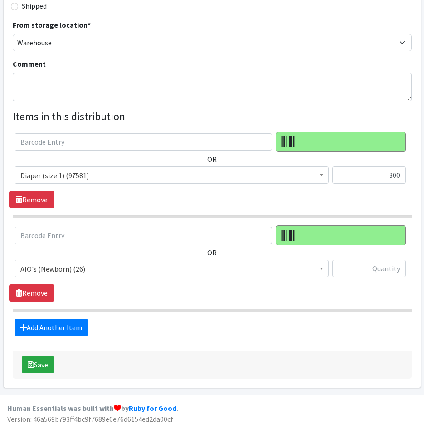
click at [116, 276] on span "AIO's (Newborn) (26)" at bounding box center [172, 268] width 314 height 17
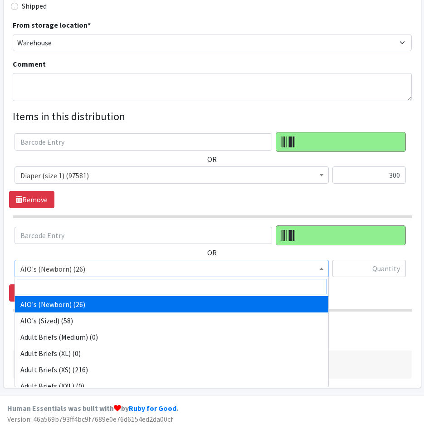
click at [116, 284] on input "search" at bounding box center [172, 286] width 310 height 15
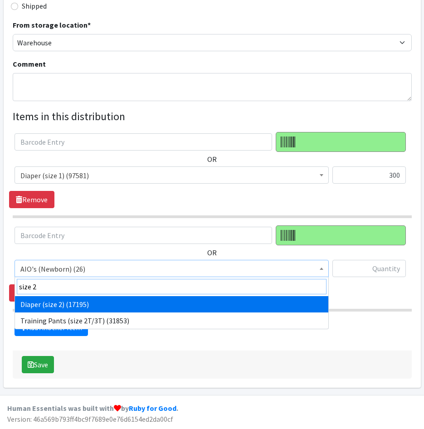
type input "size 2"
select select "4635"
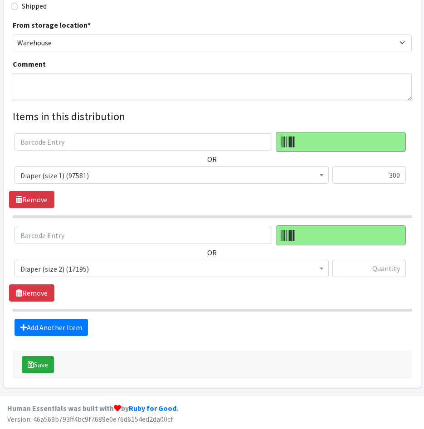
click at [377, 251] on div "OR AIO's (Newborn) (26) AIO's (Sized) (58) Adult Briefs (Medium) (0) Adult Brie…" at bounding box center [212, 254] width 406 height 59
click at [374, 266] on input "text" at bounding box center [369, 268] width 73 height 17
type input "300"
click at [29, 328] on link "Add Another Item" at bounding box center [51, 327] width 73 height 17
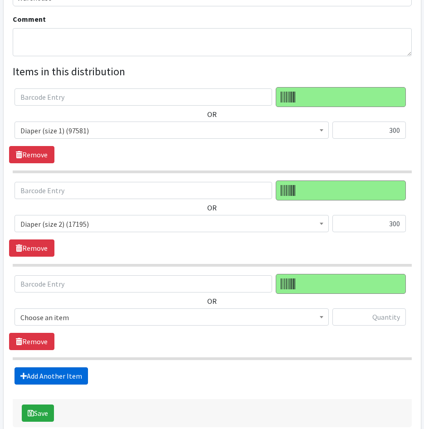
scroll to position [350, 0]
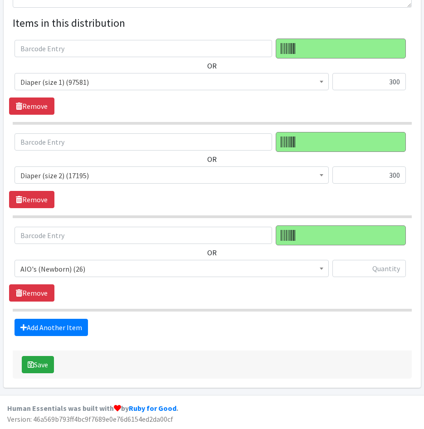
click at [120, 272] on span "AIO's (Newborn) (26)" at bounding box center [171, 269] width 303 height 13
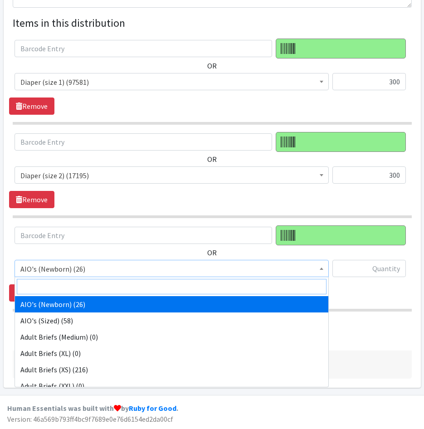
click at [120, 287] on input "search" at bounding box center [172, 286] width 310 height 15
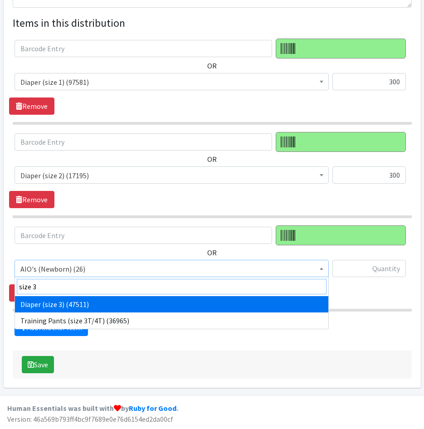
type input "size 3"
select select "4644"
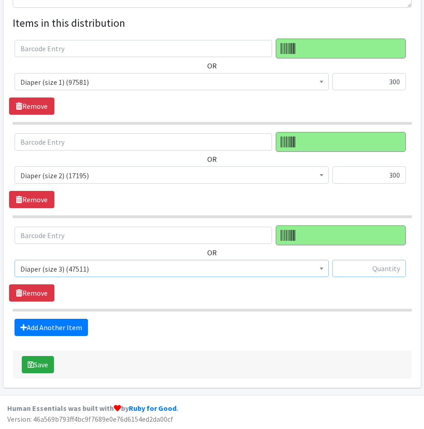
click at [389, 269] on input "text" at bounding box center [369, 268] width 73 height 17
type input "350"
click at [64, 321] on link "Add Another Item" at bounding box center [51, 327] width 73 height 17
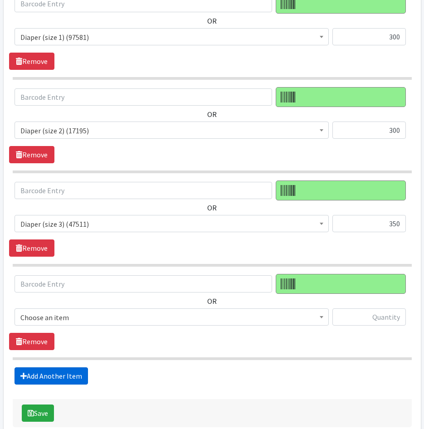
scroll to position [444, 0]
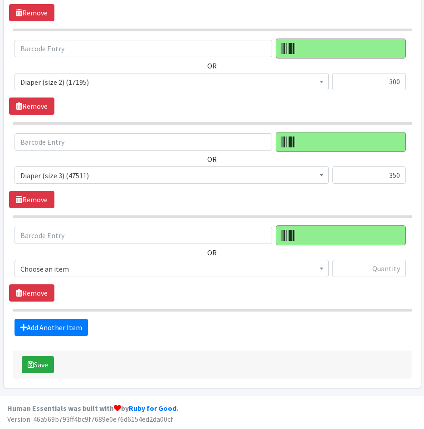
click at [103, 273] on span "Choose an item" at bounding box center [171, 269] width 303 height 13
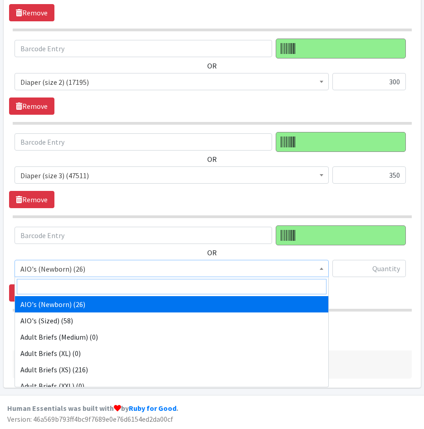
click at [146, 288] on input "search" at bounding box center [172, 286] width 310 height 15
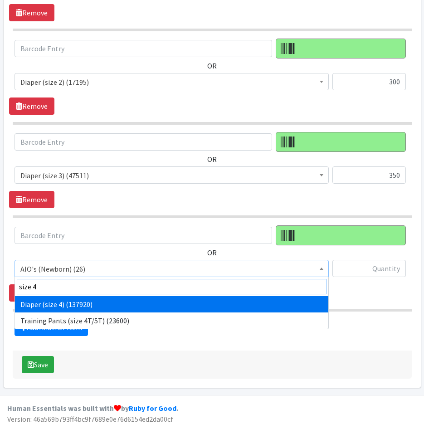
type input "size 4"
select select "4645"
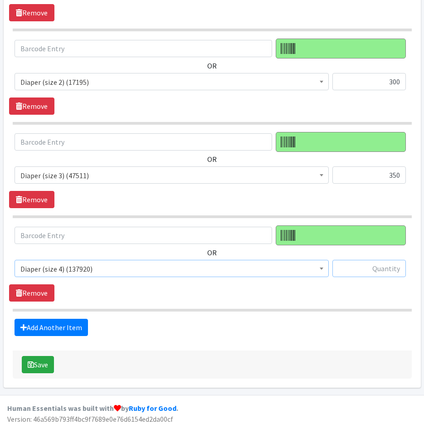
click at [376, 267] on input "text" at bounding box center [369, 268] width 73 height 17
type input "400"
click at [49, 322] on link "Add Another Item" at bounding box center [51, 327] width 73 height 17
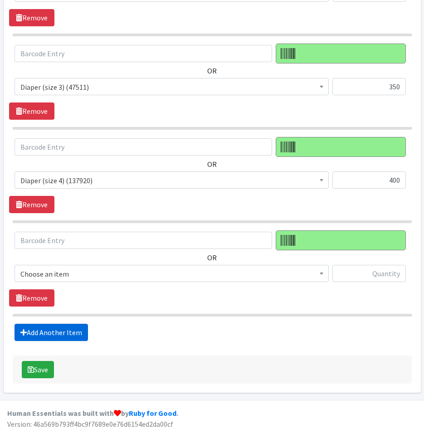
scroll to position [537, 0]
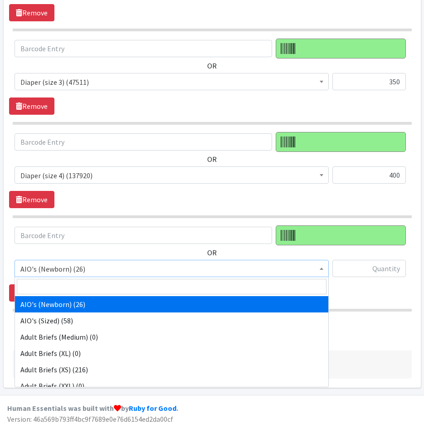
drag, startPoint x: 109, startPoint y: 269, endPoint x: 110, endPoint y: 276, distance: 6.4
click at [110, 269] on span "AIO's (Newborn) (26)" at bounding box center [171, 269] width 303 height 13
click at [110, 284] on input "search" at bounding box center [172, 286] width 310 height 15
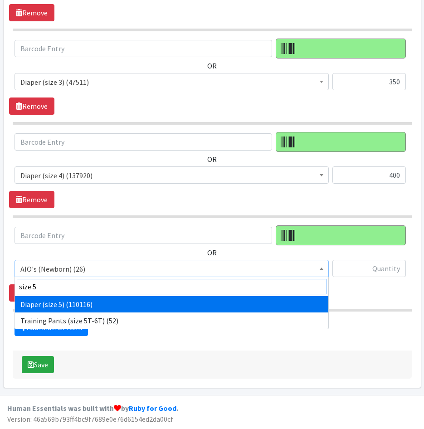
type input "size 5"
select select "4646"
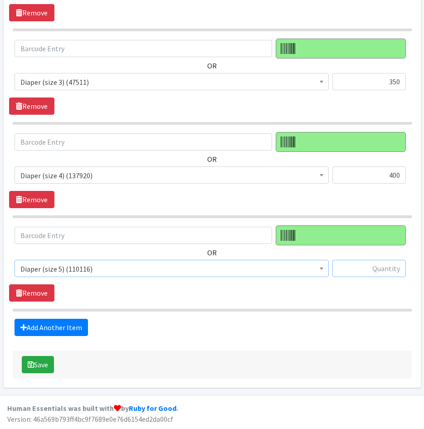
click at [353, 273] on input "text" at bounding box center [369, 268] width 73 height 17
type input "400"
click at [41, 322] on link "Add Another Item" at bounding box center [51, 327] width 73 height 17
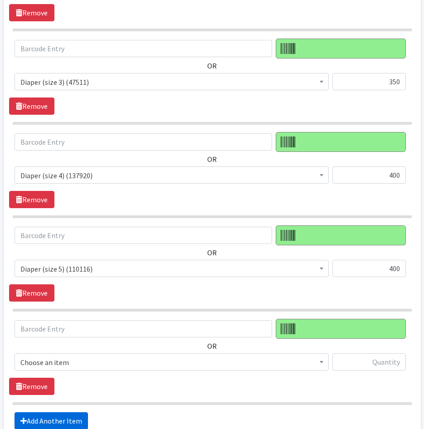
scroll to position [631, 0]
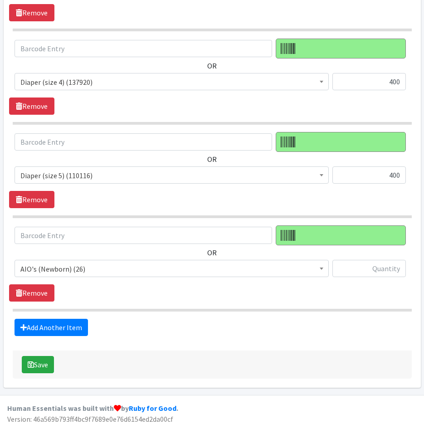
click at [106, 269] on span "AIO's (Newborn) (26)" at bounding box center [171, 269] width 303 height 13
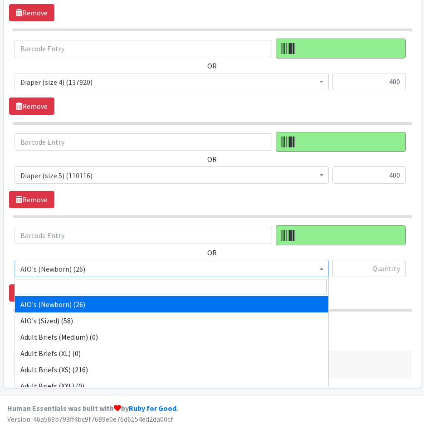
click at [105, 280] on input "search" at bounding box center [172, 286] width 310 height 15
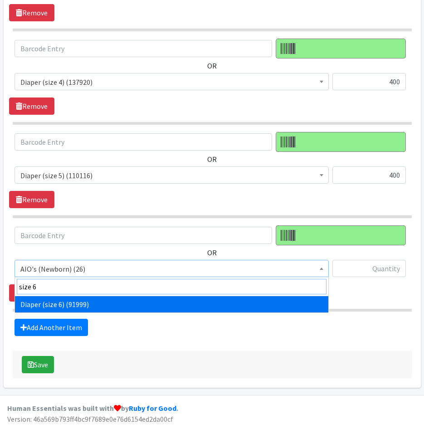
type input "size 6"
select select "4649"
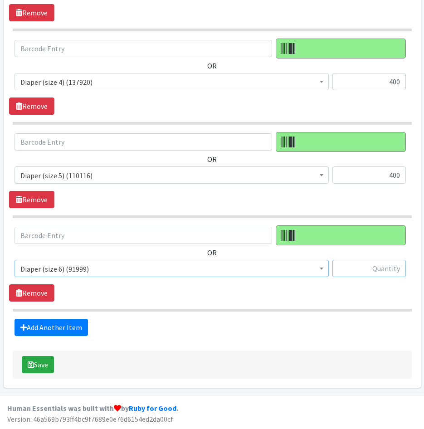
click at [390, 270] on input "text" at bounding box center [369, 268] width 73 height 17
type input "425"
click at [69, 325] on link "Add Another Item" at bounding box center [51, 327] width 73 height 17
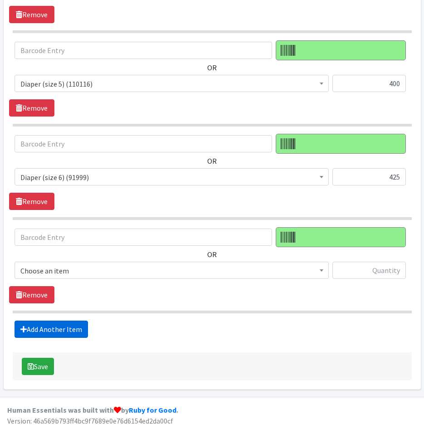
scroll to position [724, 0]
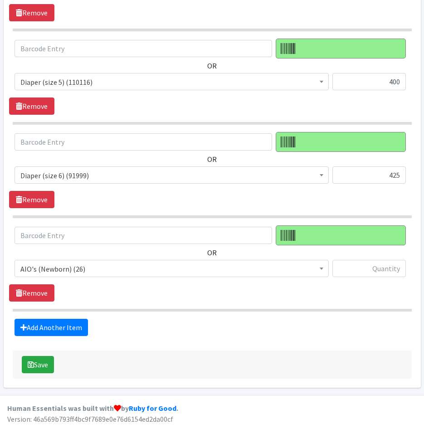
click at [99, 272] on span "AIO's (Newborn) (26)" at bounding box center [171, 269] width 303 height 13
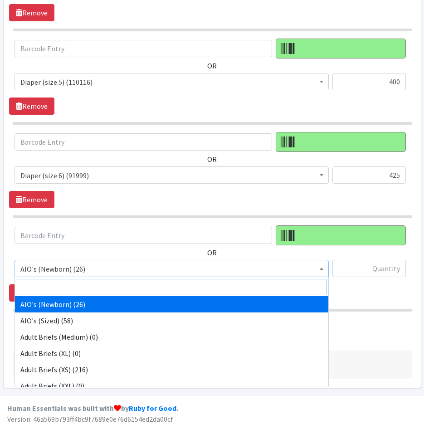
click at [99, 283] on input "search" at bounding box center [172, 286] width 310 height 15
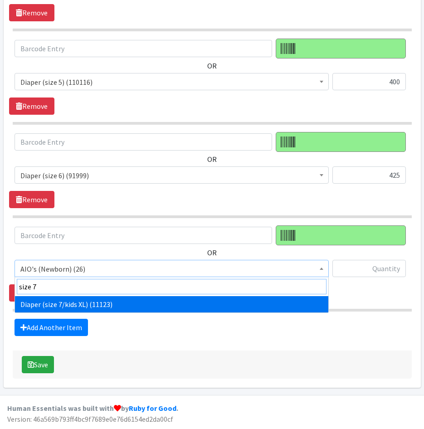
type input "size 7"
select select "5868"
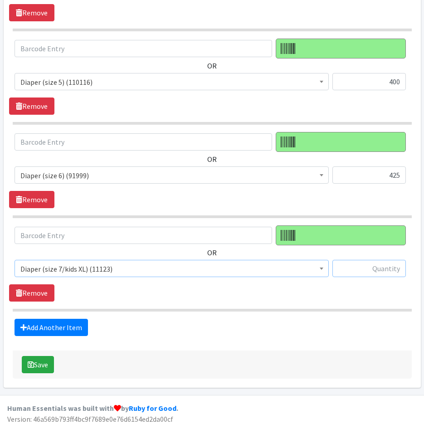
click at [370, 267] on input "text" at bounding box center [369, 268] width 73 height 17
type input "0"
type input "200"
click at [85, 333] on link "Add Another Item" at bounding box center [51, 327] width 73 height 17
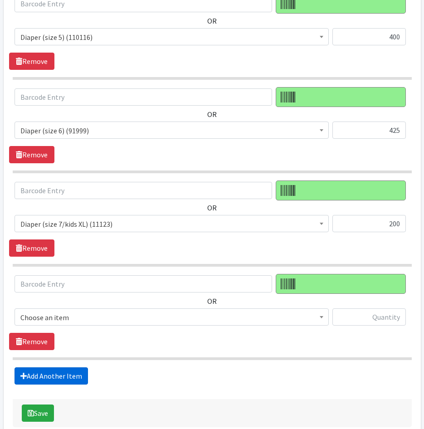
scroll to position [818, 0]
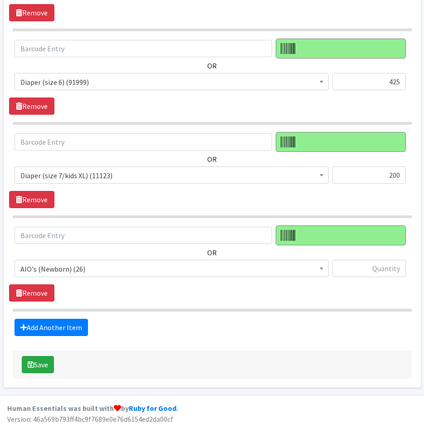
click at [99, 258] on div "OR AIO's (Newborn) (26) AIO's (Sized) (58) Adult Briefs (Medium) (0) Adult Brie…" at bounding box center [212, 254] width 406 height 59
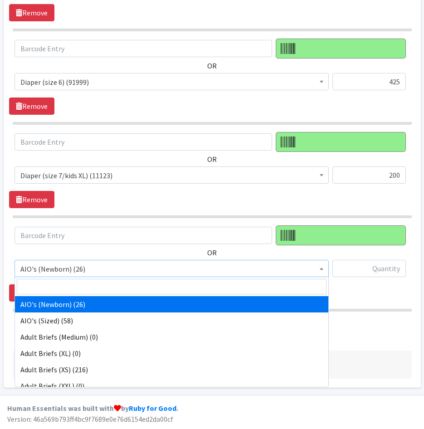
click at [103, 269] on span "AIO's (Newborn) (26)" at bounding box center [171, 269] width 303 height 13
click at [108, 289] on input "search" at bounding box center [172, 286] width 310 height 15
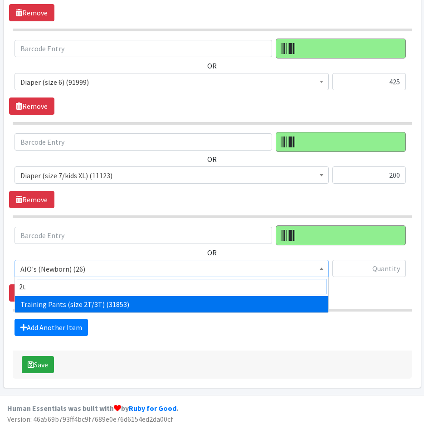
type input "2t"
select select "5865"
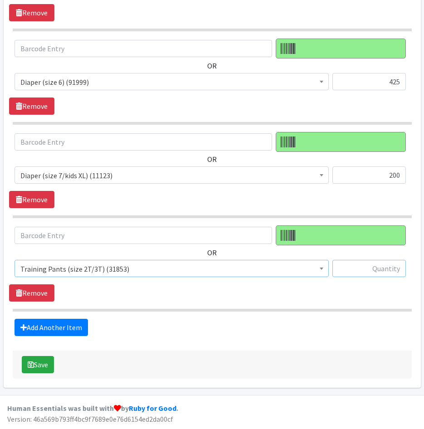
click at [365, 264] on input "text" at bounding box center [369, 268] width 73 height 17
type input "625"
click at [50, 328] on link "Add Another Item" at bounding box center [51, 327] width 73 height 17
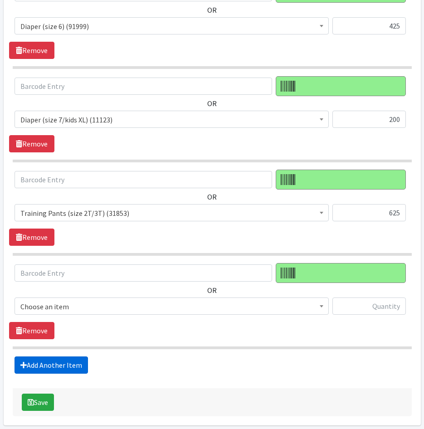
scroll to position [911, 0]
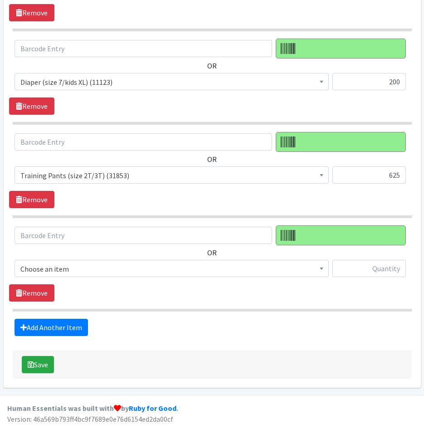
click at [105, 269] on span "Choose an item" at bounding box center [171, 269] width 303 height 13
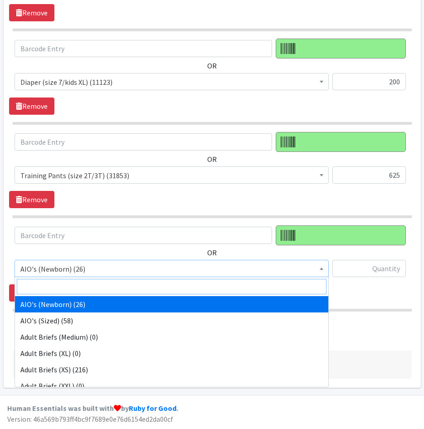
click at [104, 283] on input "search" at bounding box center [172, 286] width 310 height 15
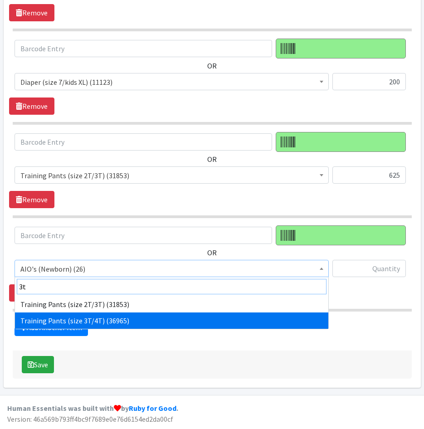
type input "3t"
select select "5866"
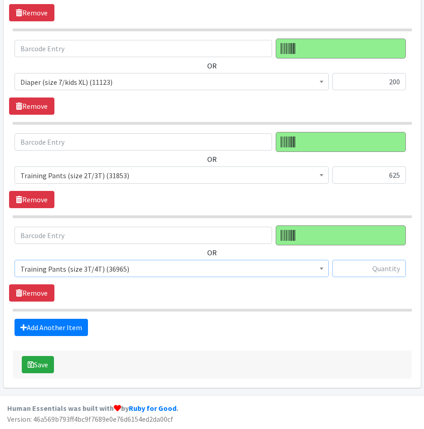
click at [366, 272] on input "text" at bounding box center [369, 268] width 73 height 17
type input "625"
click at [67, 328] on link "Add Another Item" at bounding box center [51, 327] width 73 height 17
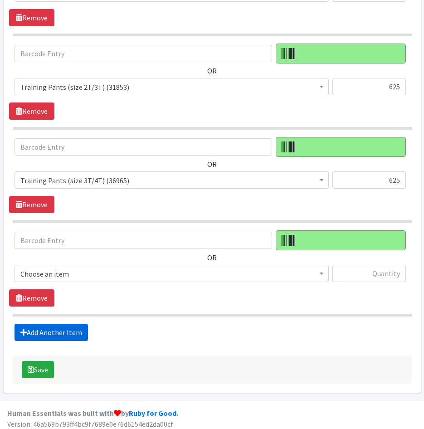
scroll to position [1004, 0]
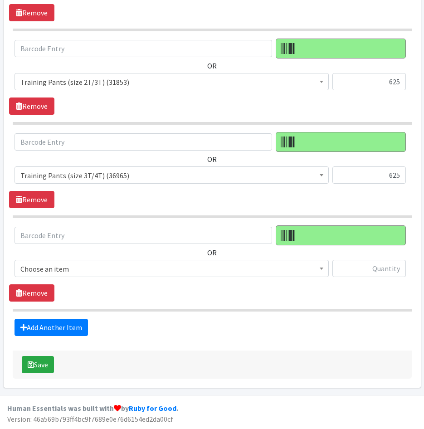
click at [112, 267] on span "Choose an item" at bounding box center [171, 269] width 303 height 13
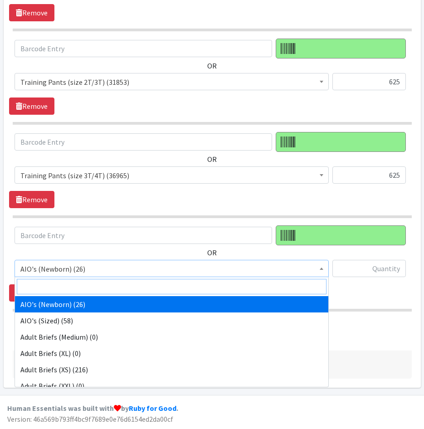
click at [125, 288] on input "search" at bounding box center [172, 286] width 310 height 15
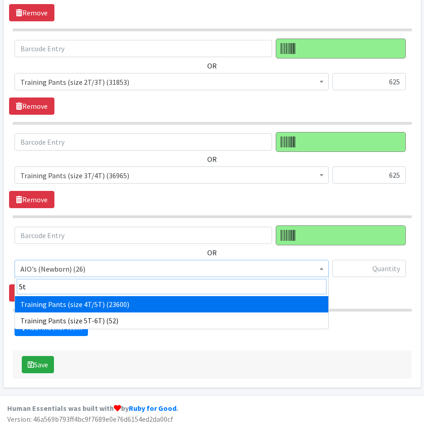
type input "5t"
select select "5867"
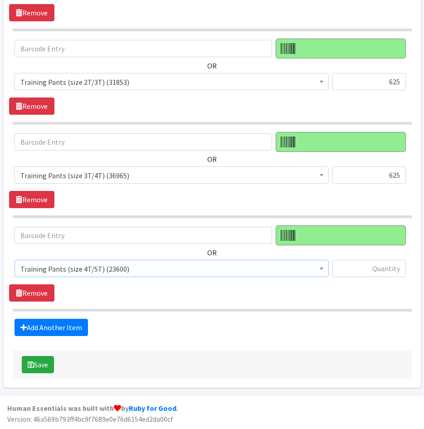
click at [281, 367] on div "Save" at bounding box center [212, 365] width 399 height 28
click at [364, 272] on input "text" at bounding box center [369, 268] width 73 height 17
type input "450"
click at [33, 328] on link "Add Another Item" at bounding box center [51, 327] width 73 height 17
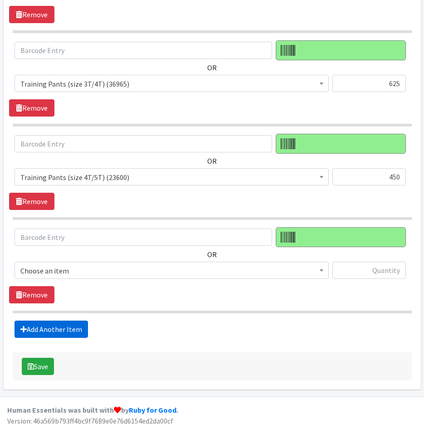
scroll to position [1098, 0]
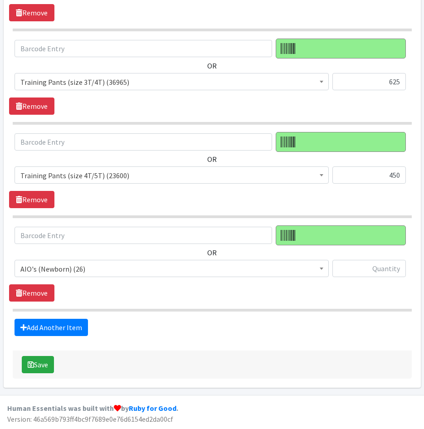
click at [82, 266] on span "AIO's (Newborn) (26)" at bounding box center [171, 269] width 303 height 13
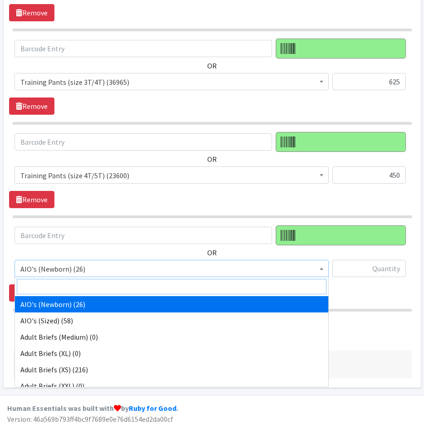
click at [86, 284] on input "search" at bounding box center [172, 286] width 310 height 15
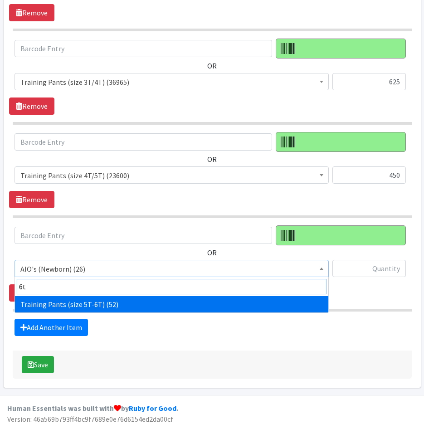
type input "6t"
select select "14718"
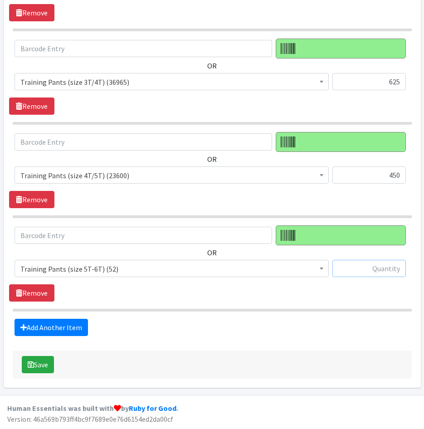
click at [380, 269] on input "text" at bounding box center [369, 268] width 73 height 17
type input "50"
click at [40, 327] on link "Add Another Item" at bounding box center [51, 327] width 73 height 17
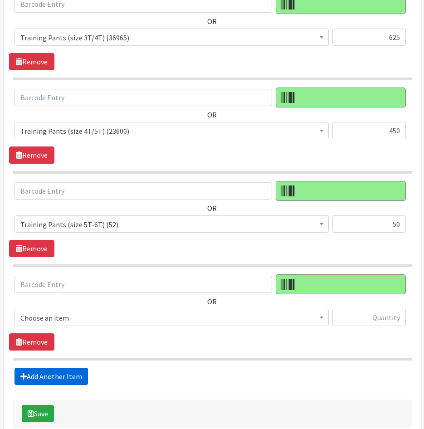
scroll to position [1191, 0]
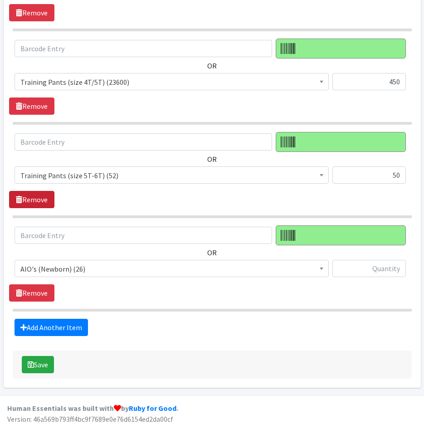
click at [29, 201] on link "Remove" at bounding box center [31, 199] width 45 height 17
drag, startPoint x: 78, startPoint y: 268, endPoint x: 77, endPoint y: 277, distance: 9.3
click at [78, 268] on span "AIO's (Newborn) (26)" at bounding box center [171, 269] width 303 height 13
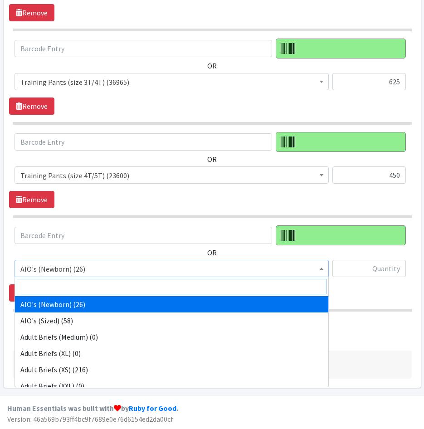
click at [76, 284] on input "search" at bounding box center [172, 286] width 310 height 15
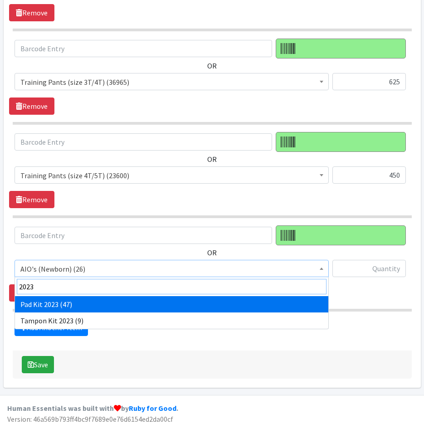
type input "2023"
drag, startPoint x: 73, startPoint y: 303, endPoint x: 87, endPoint y: 300, distance: 14.7
select select "12686"
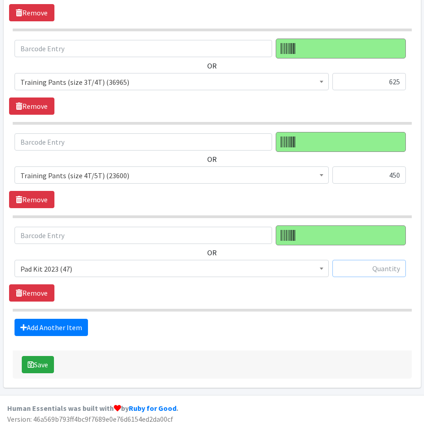
click at [352, 275] on input "text" at bounding box center [369, 268] width 73 height 17
type input "40"
click at [38, 329] on link "Add Another Item" at bounding box center [51, 327] width 73 height 17
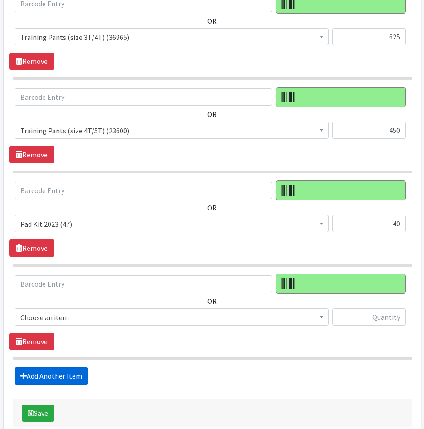
scroll to position [1191, 0]
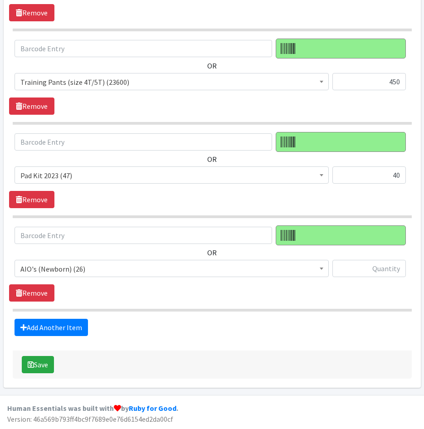
click at [81, 274] on span "AIO's (Newborn) (26)" at bounding box center [171, 269] width 303 height 13
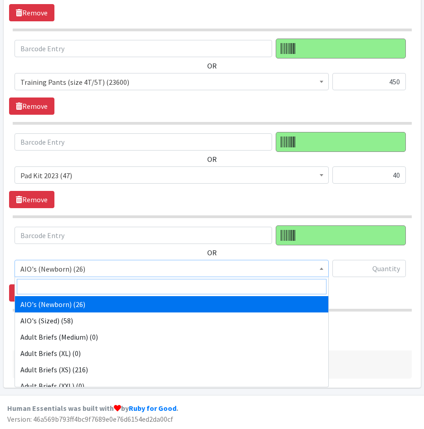
click at [85, 288] on input "search" at bounding box center [172, 286] width 310 height 15
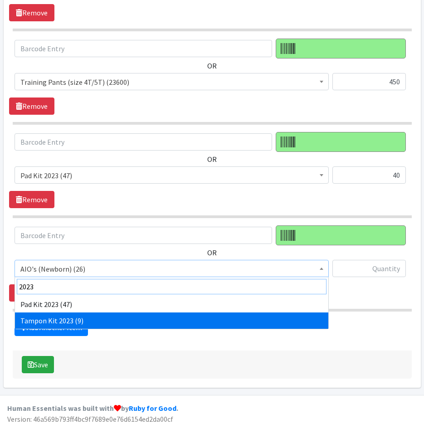
type input "2023"
select select "12643"
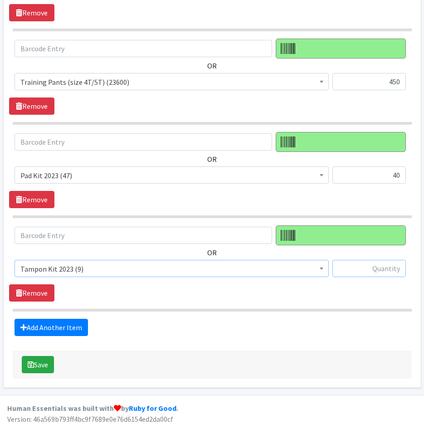
click at [372, 270] on input "text" at bounding box center [369, 268] width 73 height 17
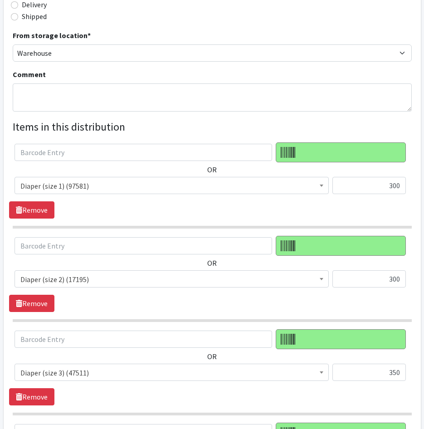
scroll to position [103, 0]
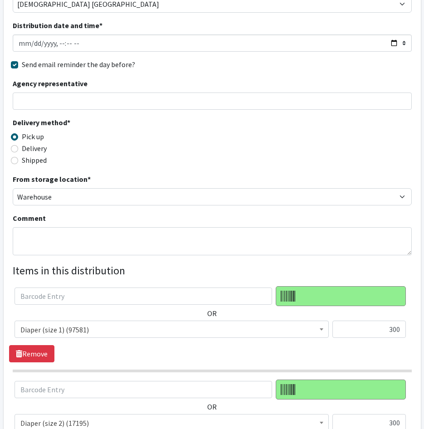
type input "9"
click at [56, 235] on textarea "Comment" at bounding box center [212, 241] width 399 height 28
type textarea "i"
click at [57, 238] on textarea "increase pad kits to" at bounding box center [212, 241] width 399 height 28
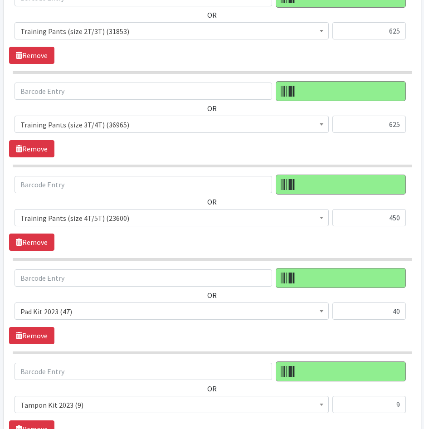
scroll to position [1191, 0]
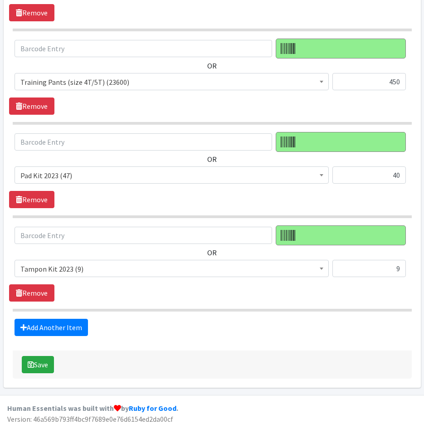
type textarea "increase tampon kits to 20 when made"
click at [294, 308] on section "OR AIO's (Newborn) (26) AIO's (Sized) (58) Adult Briefs (Medium) (0) Adult Brie…" at bounding box center [212, 268] width 399 height 86
click at [47, 328] on link "Add Another Item" at bounding box center [51, 327] width 73 height 17
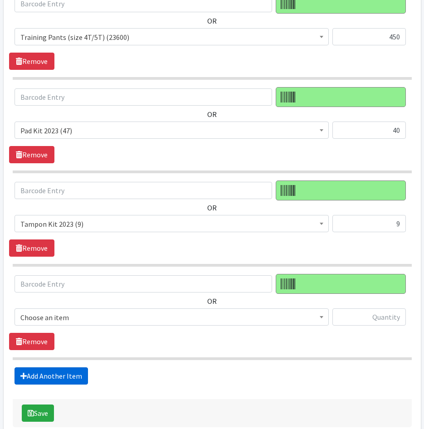
scroll to position [1285, 0]
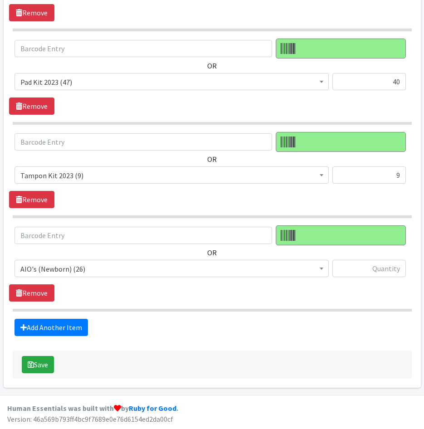
click at [174, 264] on span "AIO's (Newborn) (26)" at bounding box center [171, 269] width 303 height 13
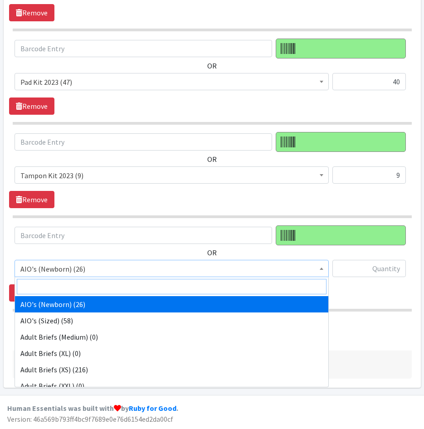
click at [168, 286] on input "search" at bounding box center [172, 286] width 310 height 15
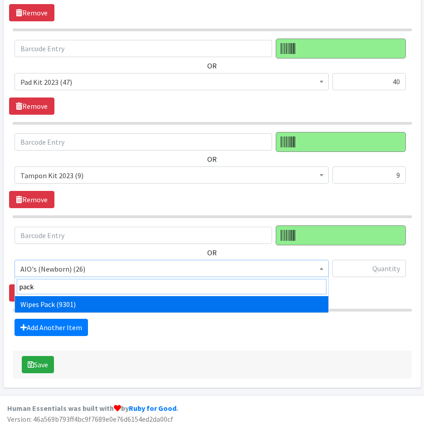
type input "pack"
drag, startPoint x: 191, startPoint y: 309, endPoint x: 201, endPoint y: 307, distance: 10.7
select select "4665"
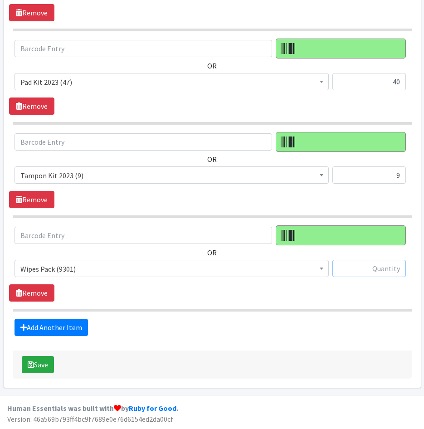
click at [369, 271] on input "text" at bounding box center [369, 268] width 73 height 17
type input "192"
click at [308, 307] on section "OR AIO's (Newborn) (26) AIO's (Sized) (58) Adult Briefs (Medium) (0) Adult Brie…" at bounding box center [212, 268] width 399 height 86
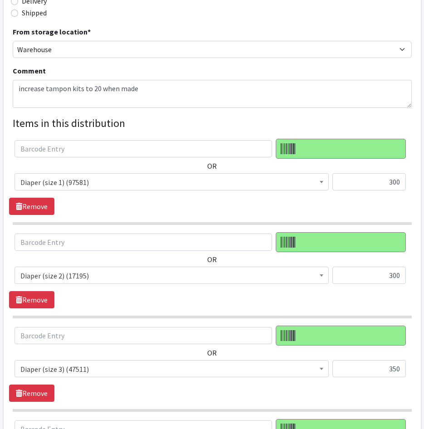
scroll to position [241, 0]
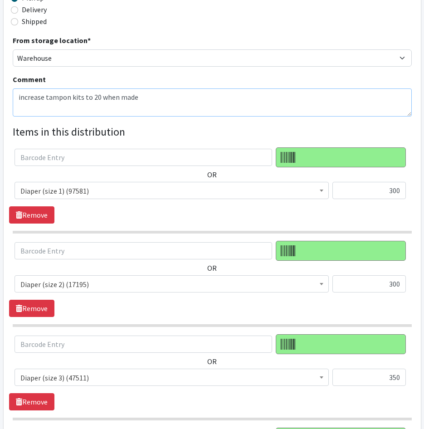
click at [153, 103] on textarea "increase tampon kits to 20 when made" at bounding box center [212, 102] width 399 height 28
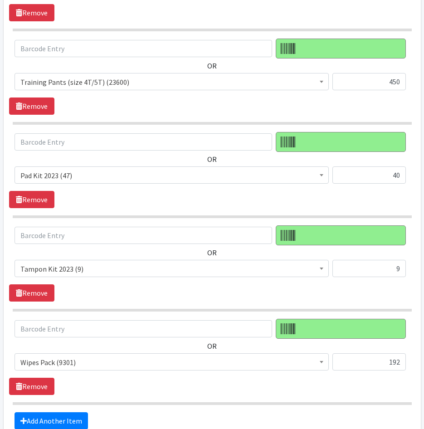
scroll to position [1285, 0]
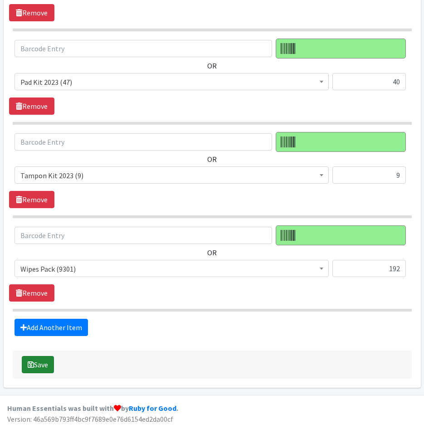
type textarea "increase tampon kits to 20 when made 8 boxes wipes"
click at [41, 368] on button "Save" at bounding box center [38, 364] width 32 height 17
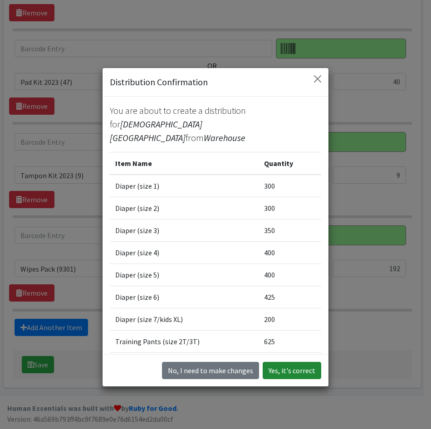
click at [286, 376] on button "Yes, it's correct" at bounding box center [292, 370] width 59 height 17
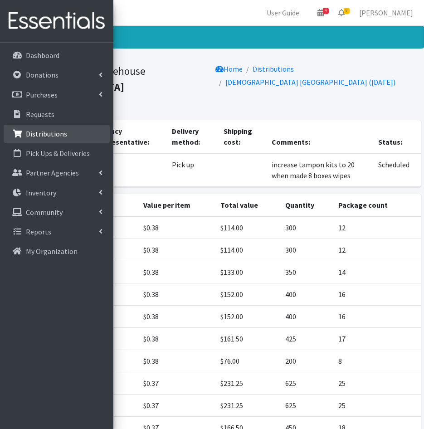
click at [49, 125] on link "Distributions" at bounding box center [57, 134] width 106 height 18
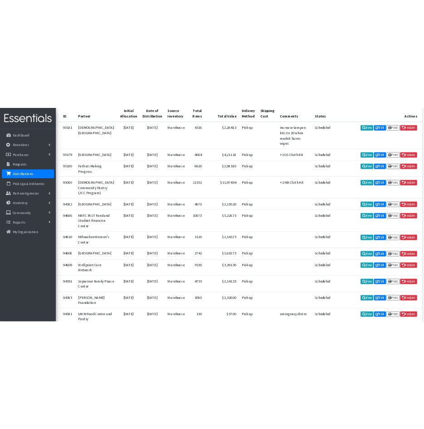
scroll to position [253, 0]
